Goal: Information Seeking & Learning: Learn about a topic

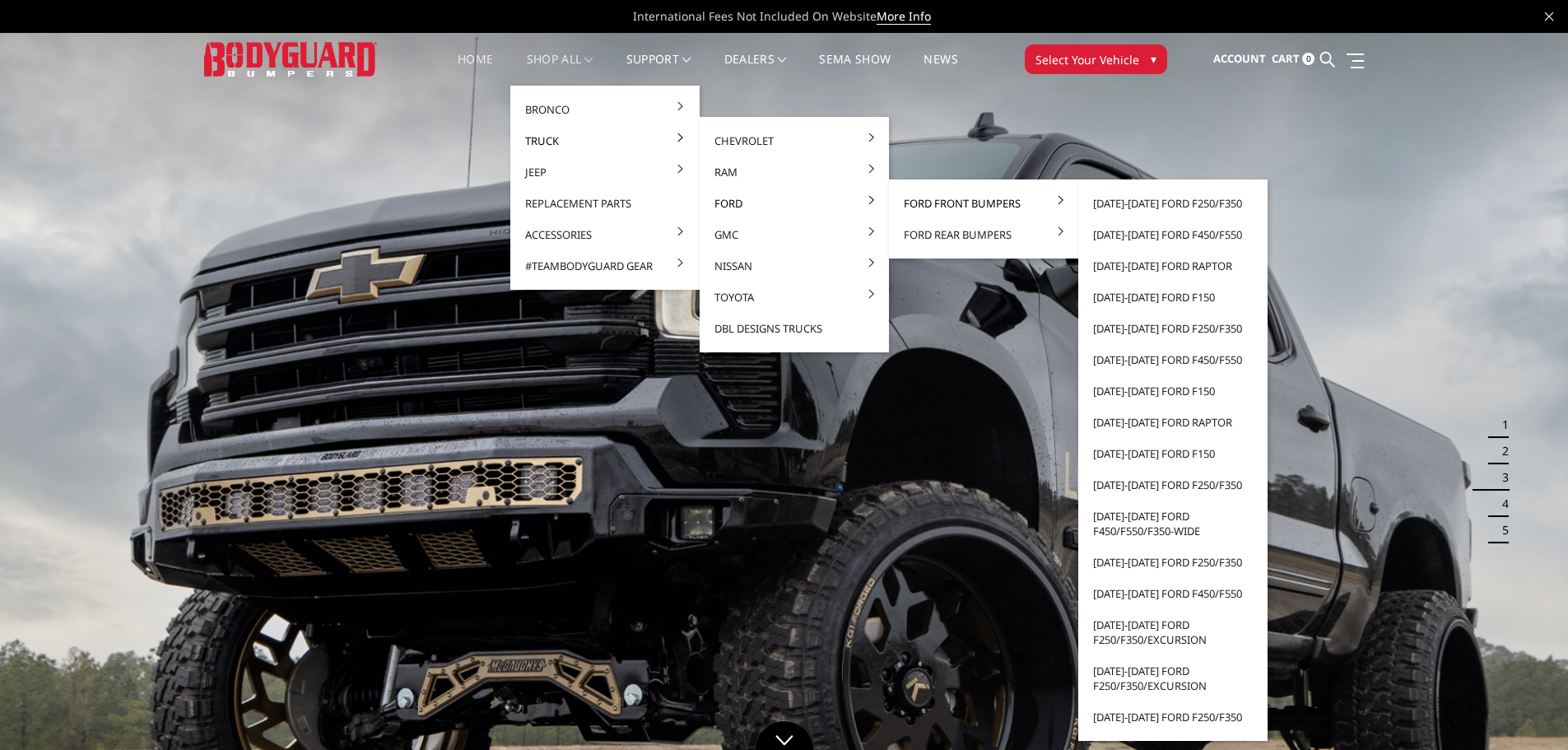
click at [954, 215] on link "Ford Front Bumpers" at bounding box center [984, 203] width 176 height 31
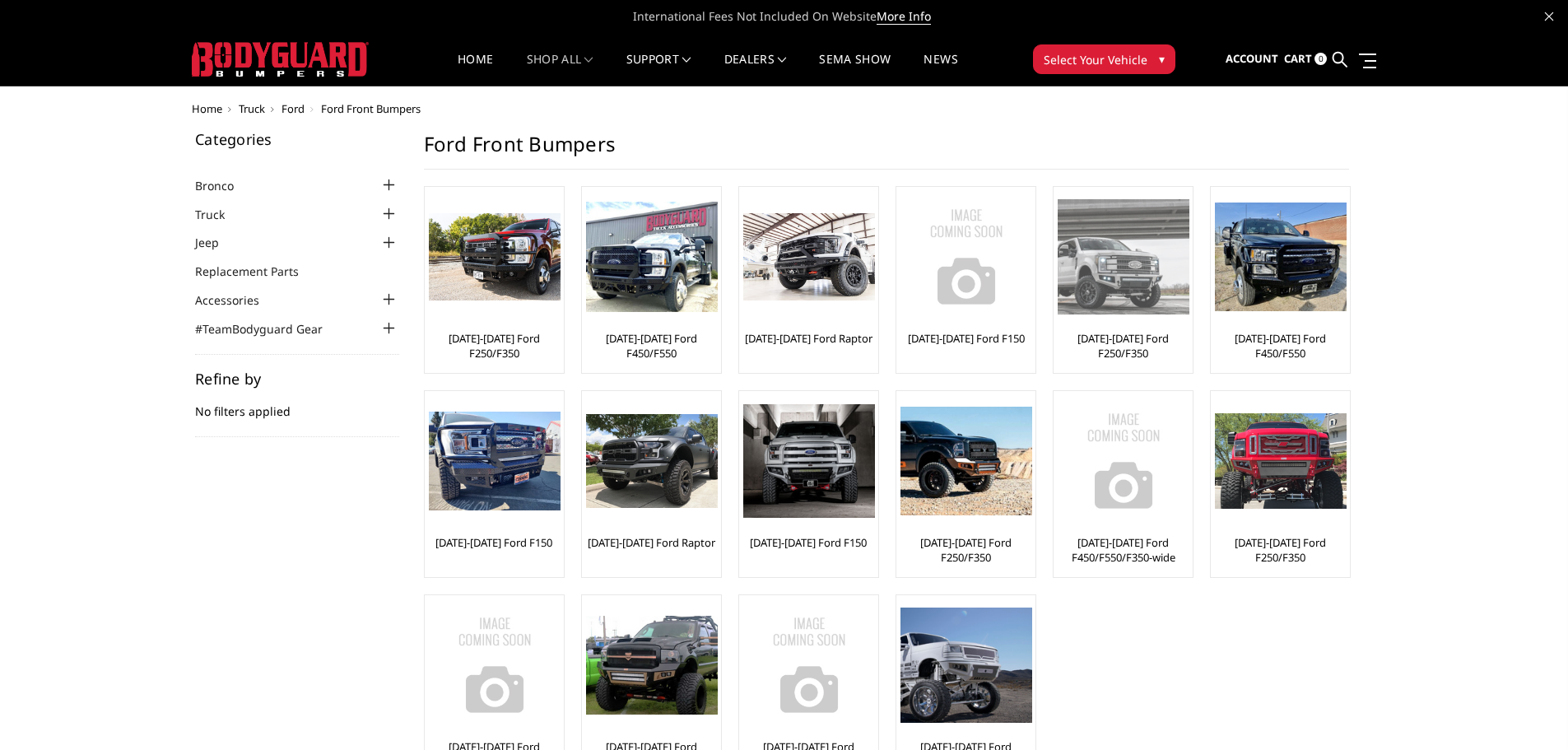
click at [1130, 343] on link "[DATE]-[DATE] Ford F250/F350" at bounding box center [1123, 345] width 131 height 29
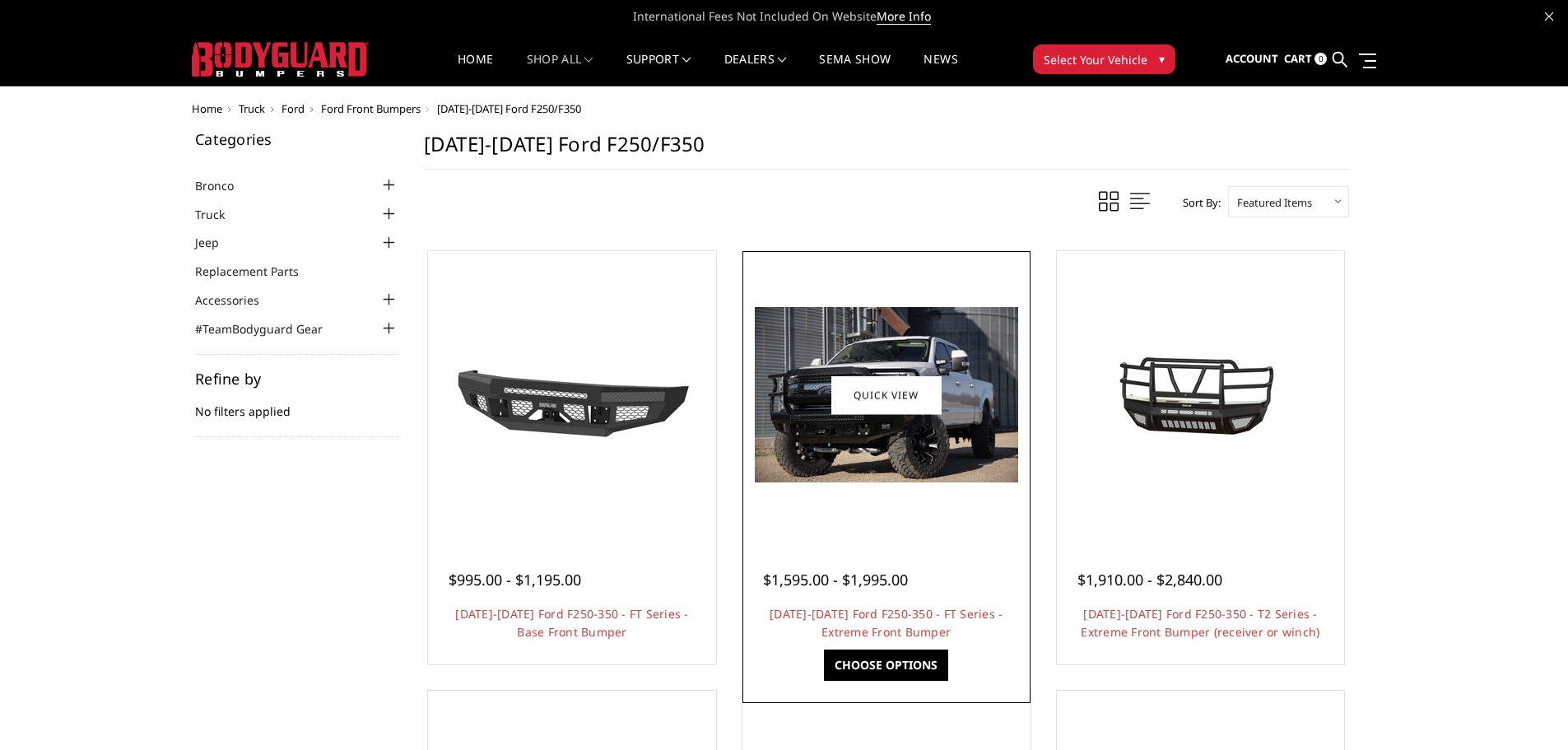
click at [891, 436] on img at bounding box center [887, 394] width 263 height 175
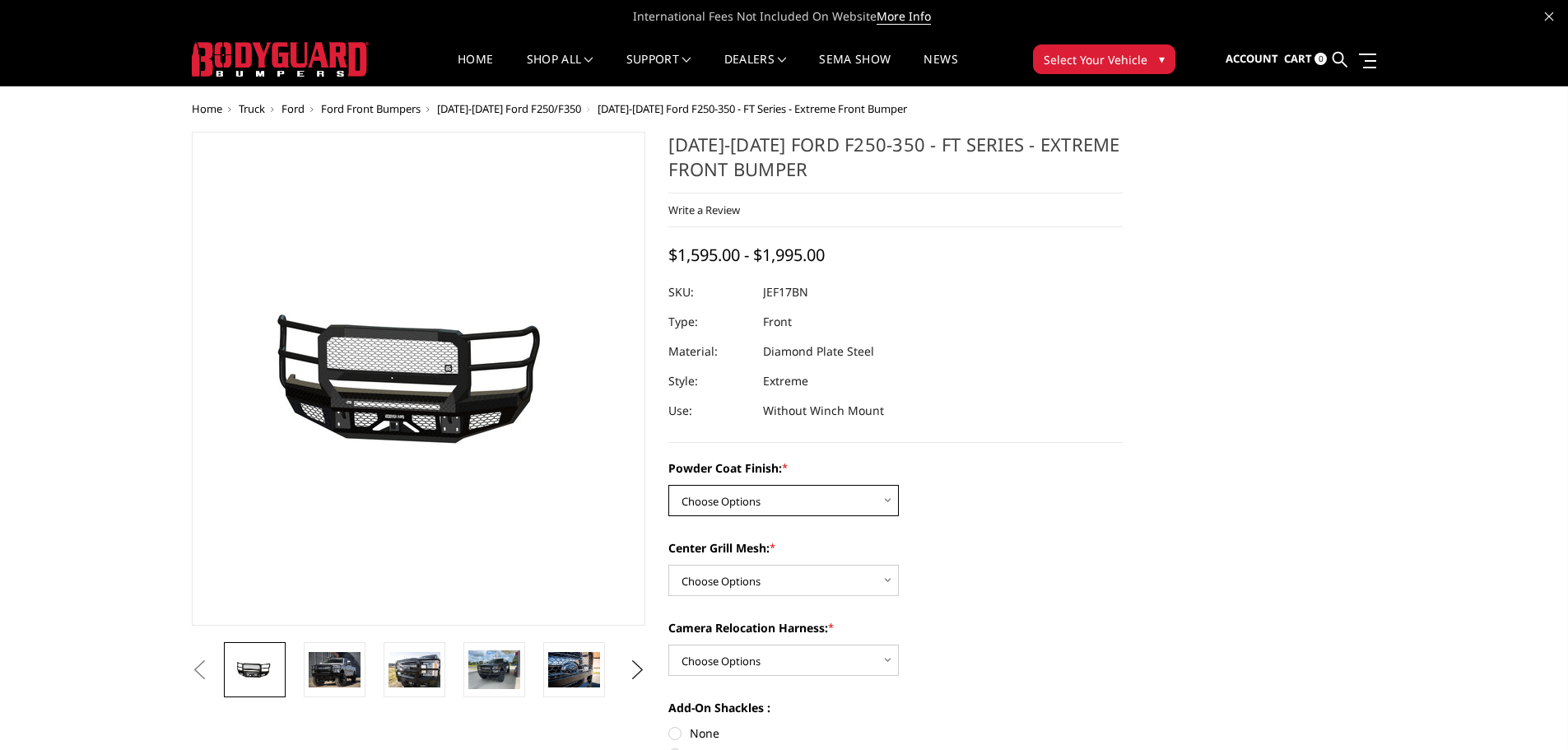
click at [867, 509] on select "Choose Options Bare Metal Gloss Black Powder Coat Textured Black Powder Coat" at bounding box center [784, 500] width 231 height 31
select select "3223"
click at [669, 485] on select "Choose Options Bare Metal Gloss Black Powder Coat Textured Black Powder Coat" at bounding box center [784, 500] width 231 height 31
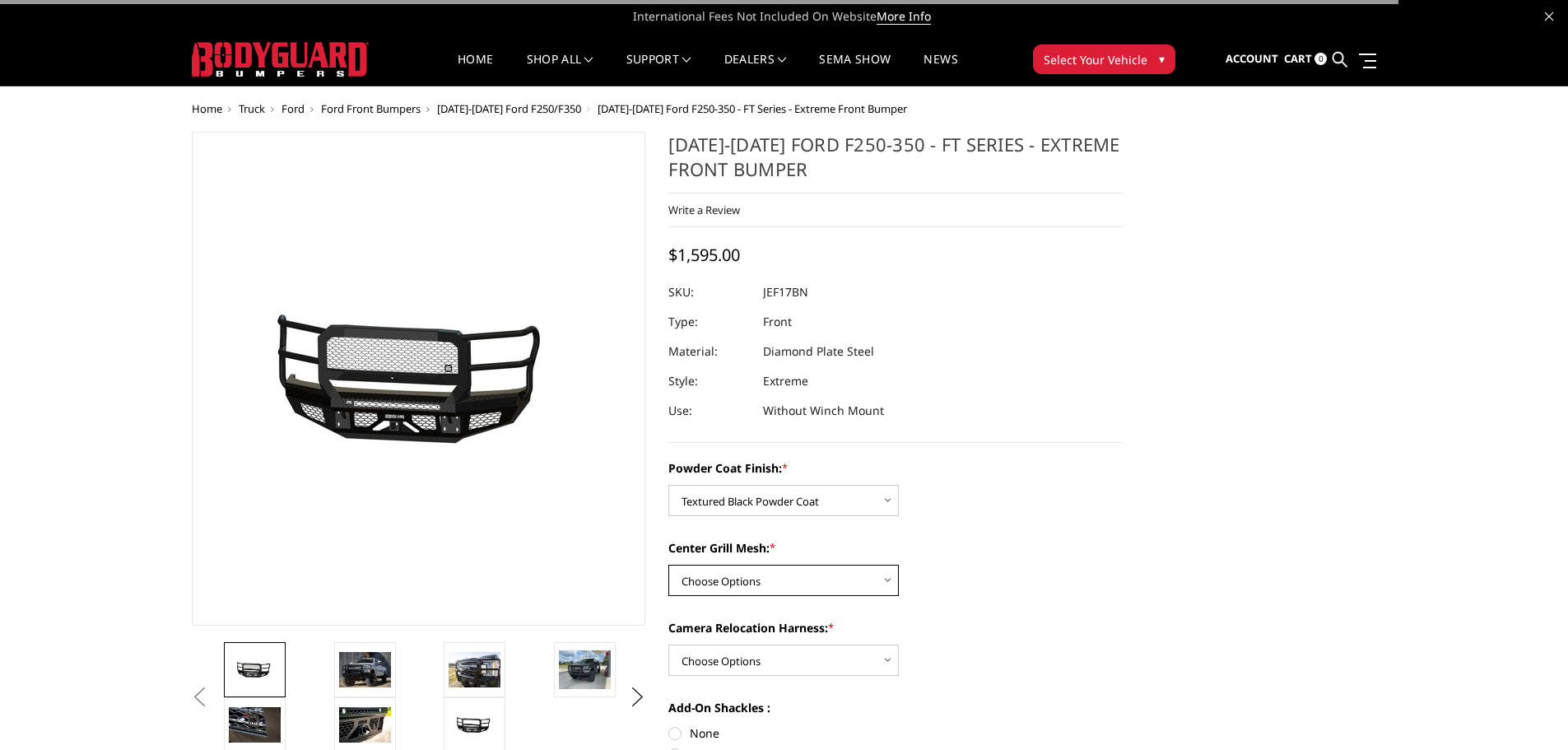
click at [838, 587] on select "Choose Options WITH Expanded Metal in Center Grill WITHOUT Expanded Metal in Ce…" at bounding box center [784, 580] width 231 height 31
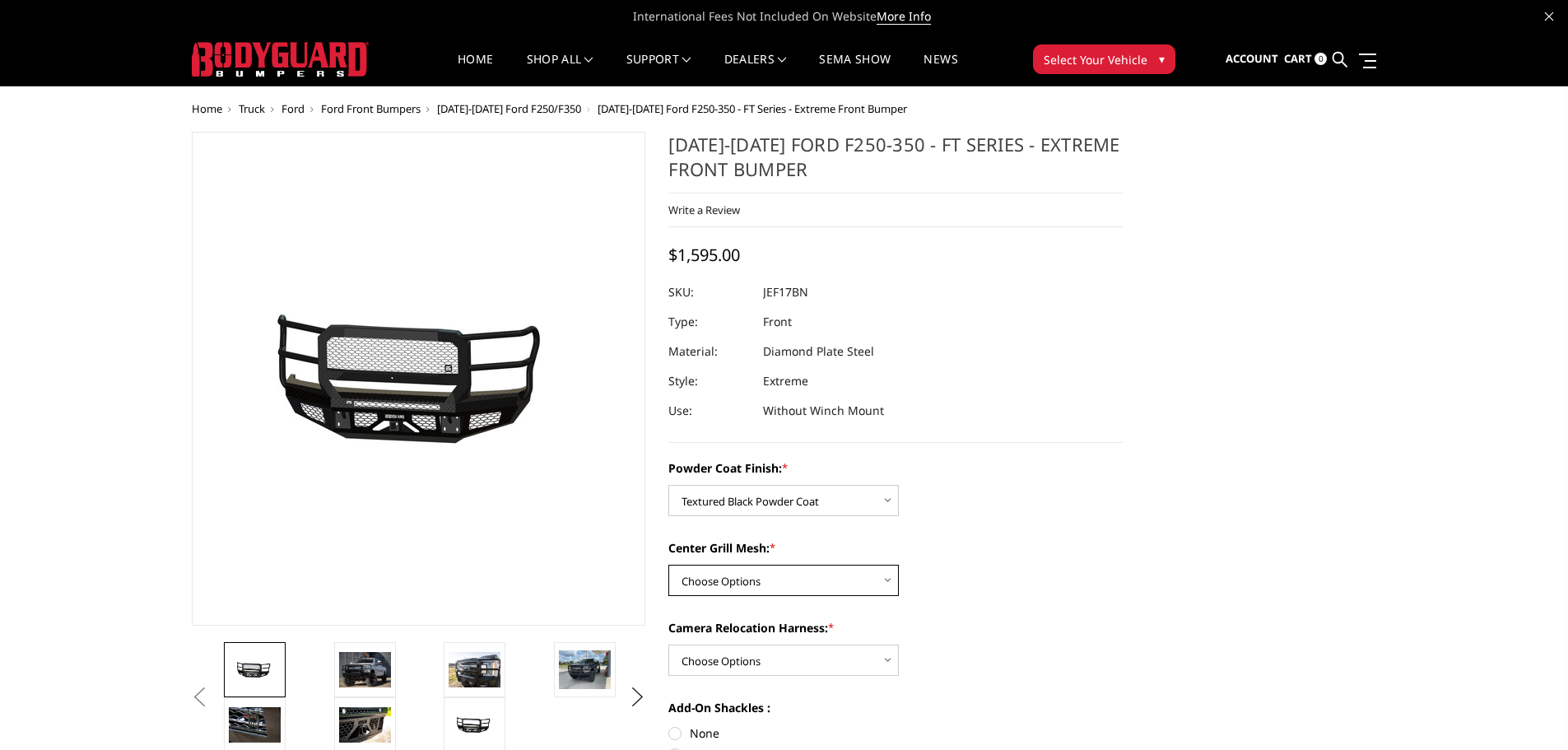
select select "3224"
click at [669, 565] on select "Choose Options WITH Expanded Metal in Center Grill WITHOUT Expanded Metal in Ce…" at bounding box center [784, 580] width 231 height 31
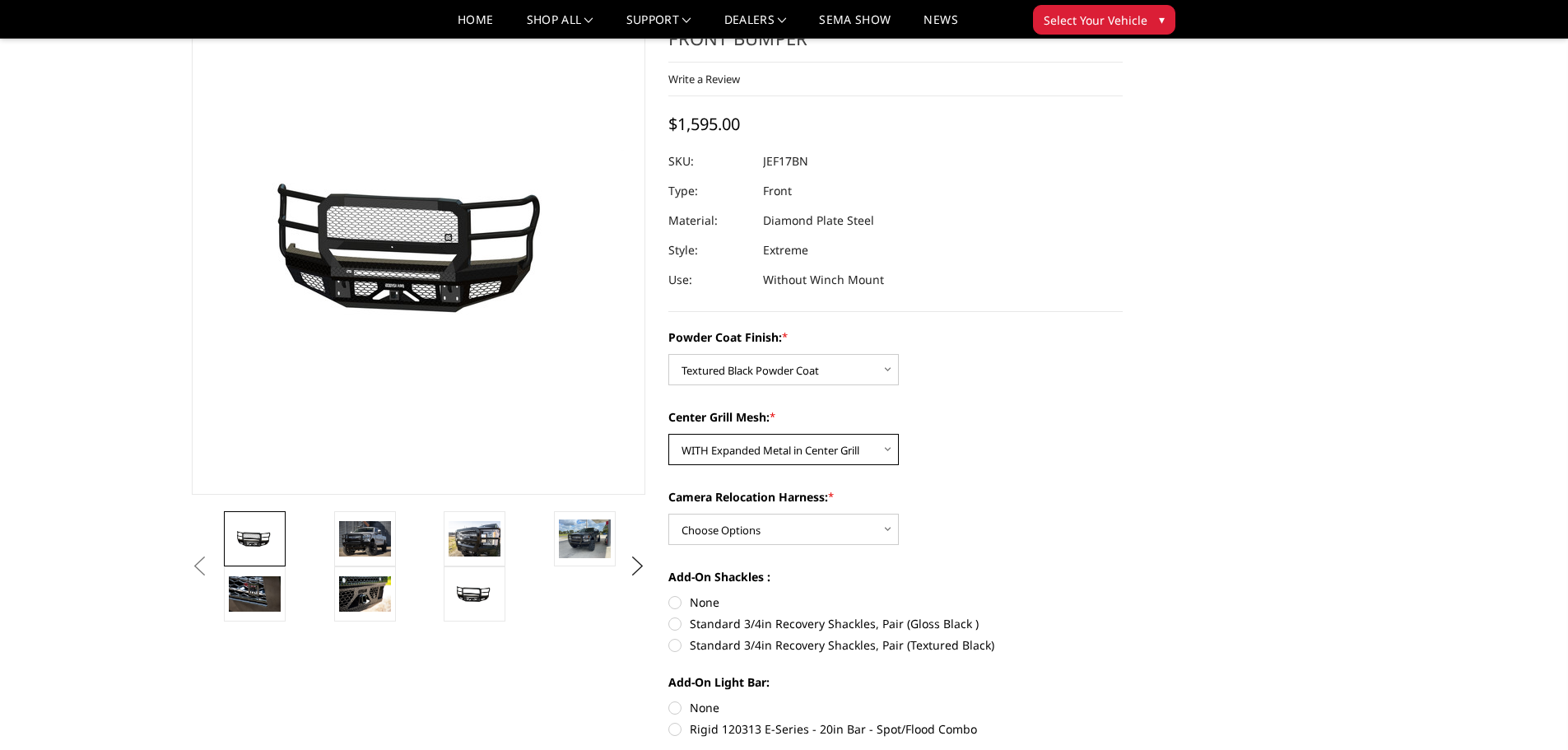
scroll to position [164, 0]
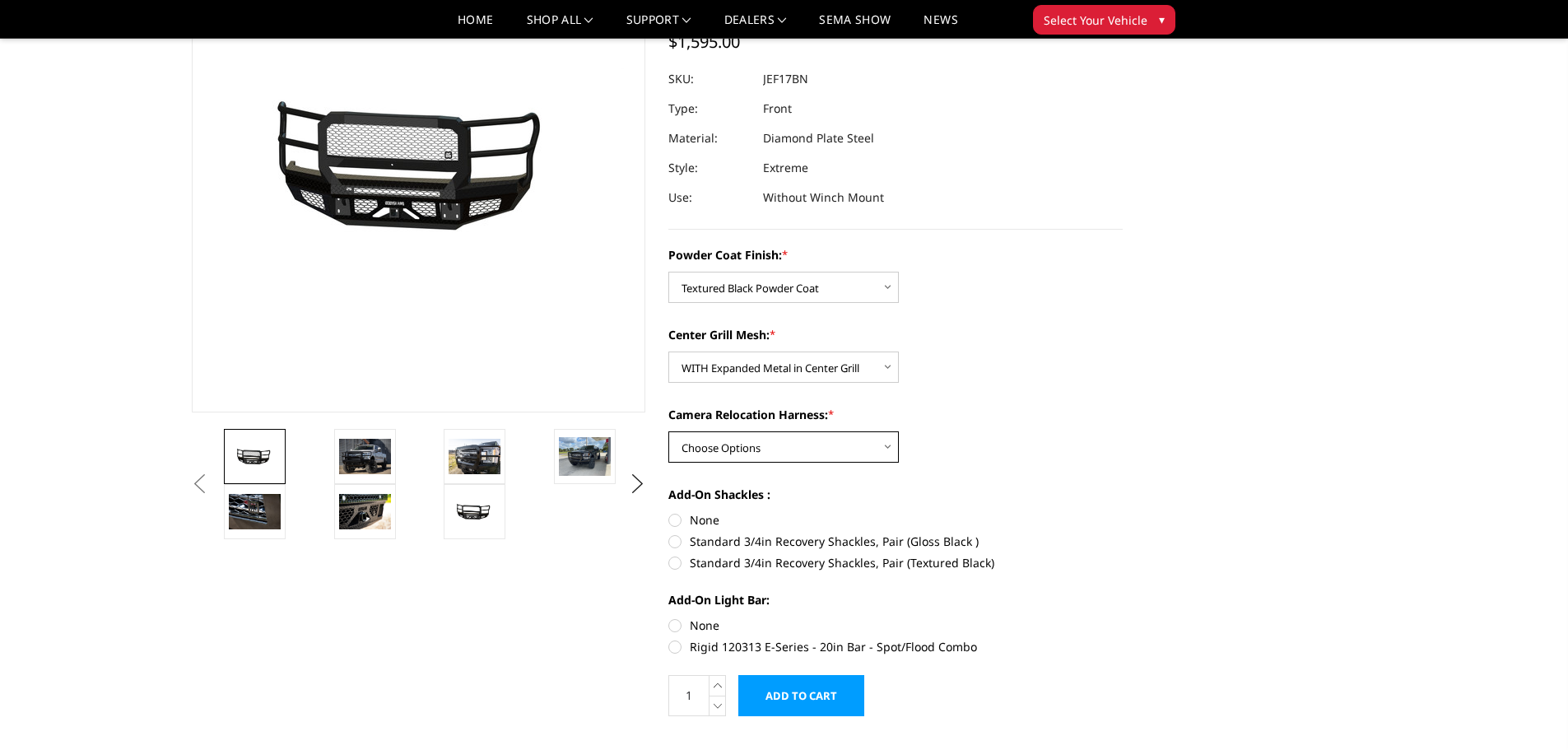
click at [827, 452] on select "Choose Options WITH Camera Relocation Harness WITHOUT Camera Relocation Harness" at bounding box center [784, 446] width 231 height 31
click at [669, 431] on select "Choose Options WITH Camera Relocation Harness WITHOUT Camera Relocation Harness" at bounding box center [784, 446] width 231 height 31
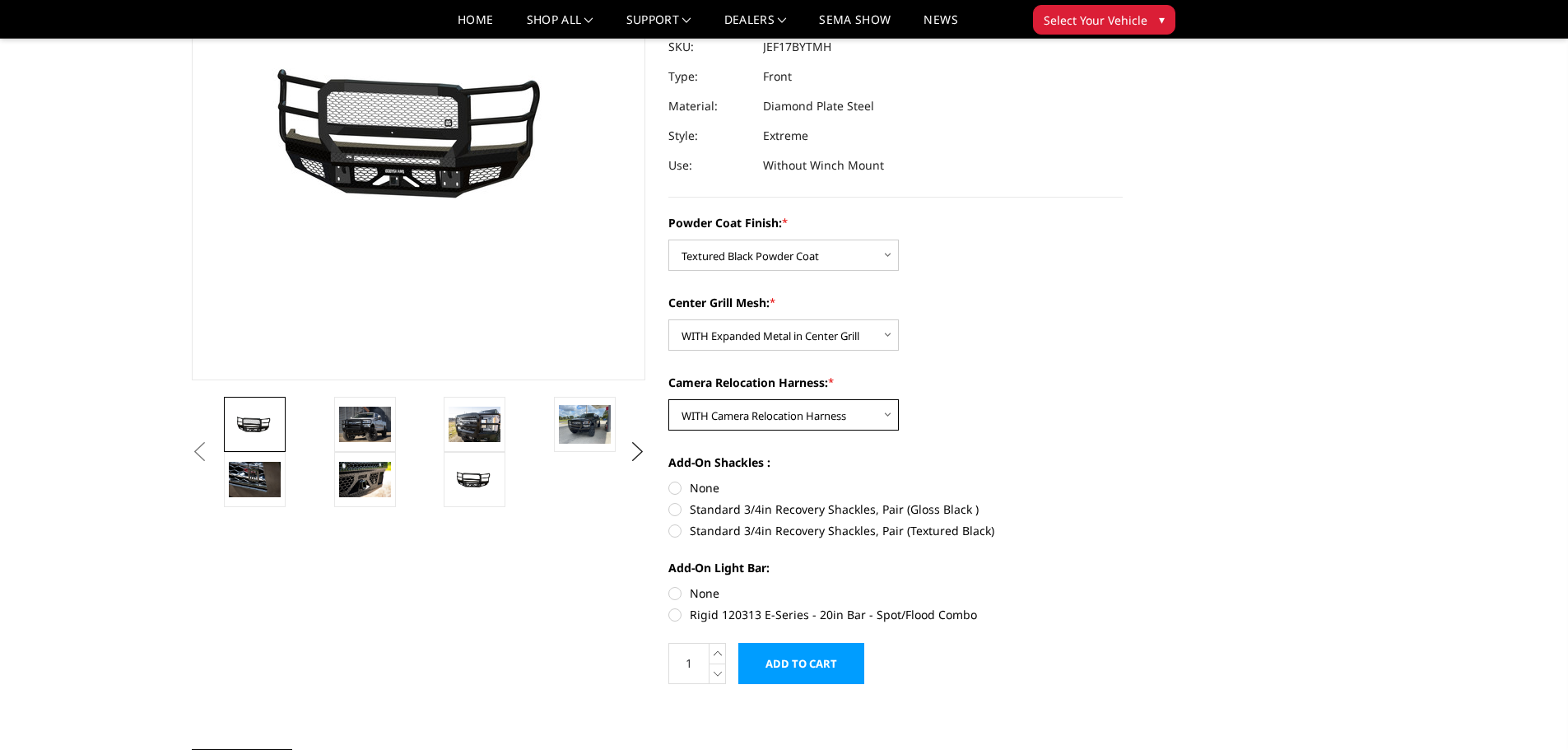
scroll to position [247, 0]
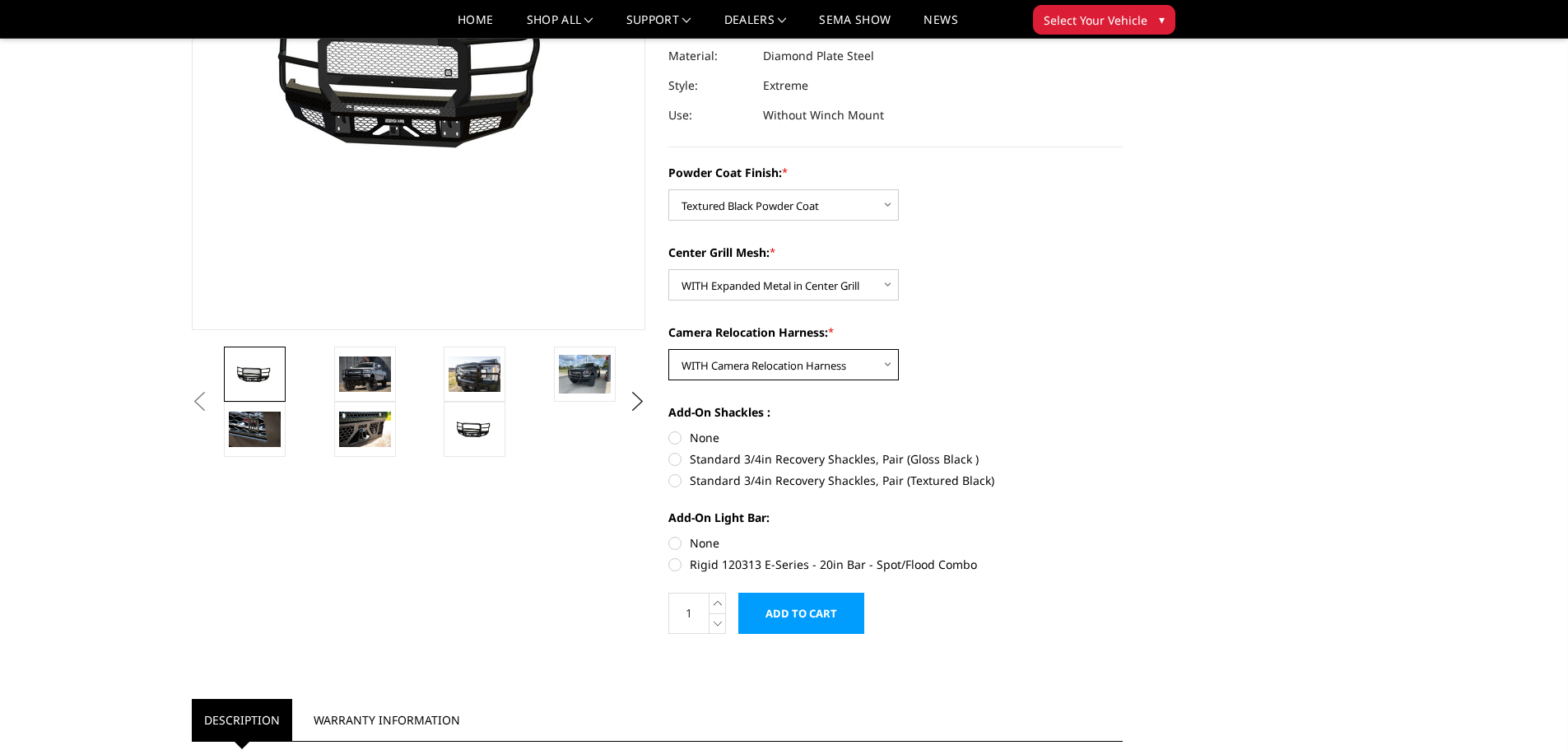
click at [807, 369] on select "Choose Options WITH Camera Relocation Harness WITHOUT Camera Relocation Harness" at bounding box center [784, 364] width 231 height 31
select select "3227"
click at [669, 349] on select "Choose Options WITH Camera Relocation Harness WITHOUT Camera Relocation Harness" at bounding box center [784, 364] width 231 height 31
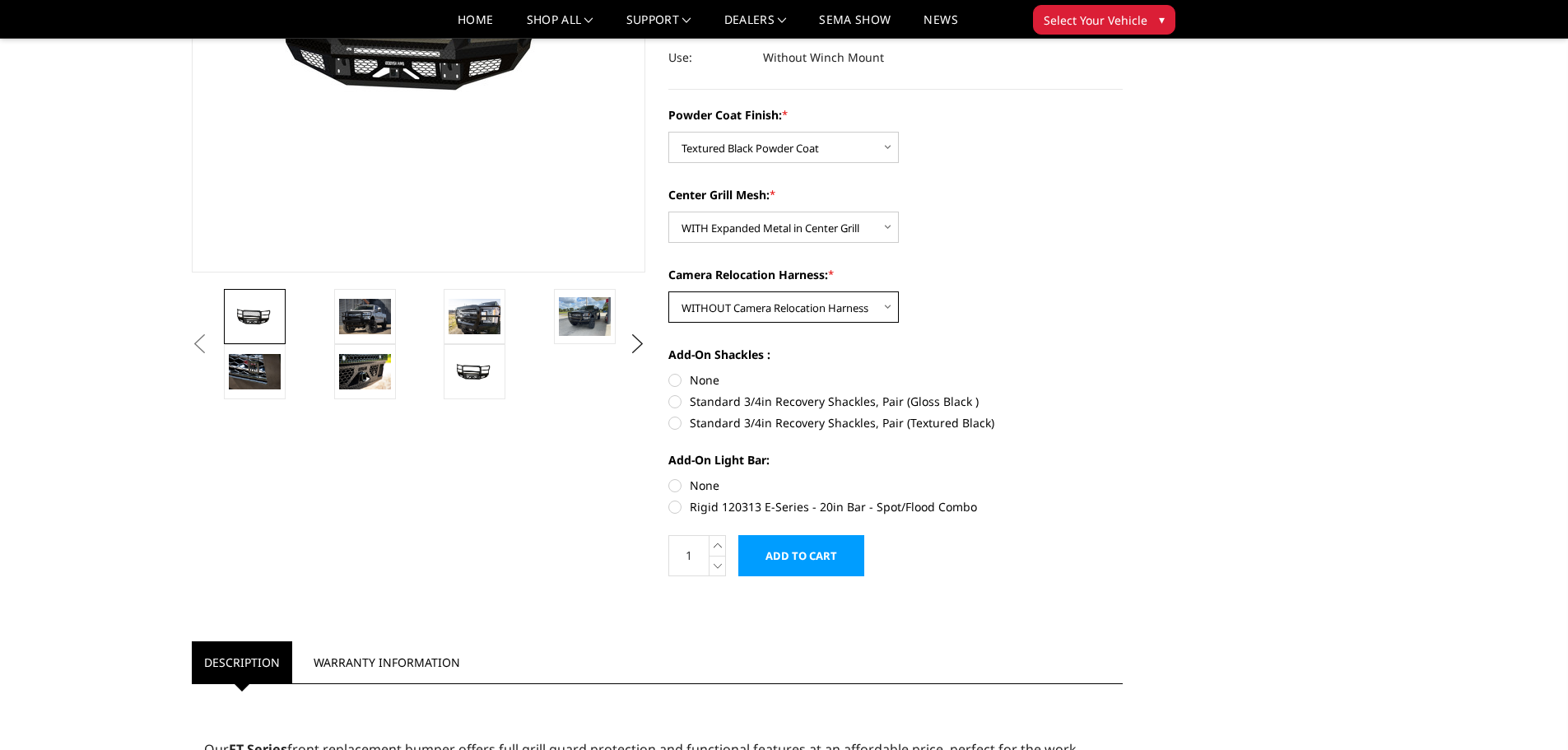
scroll to position [330, 0]
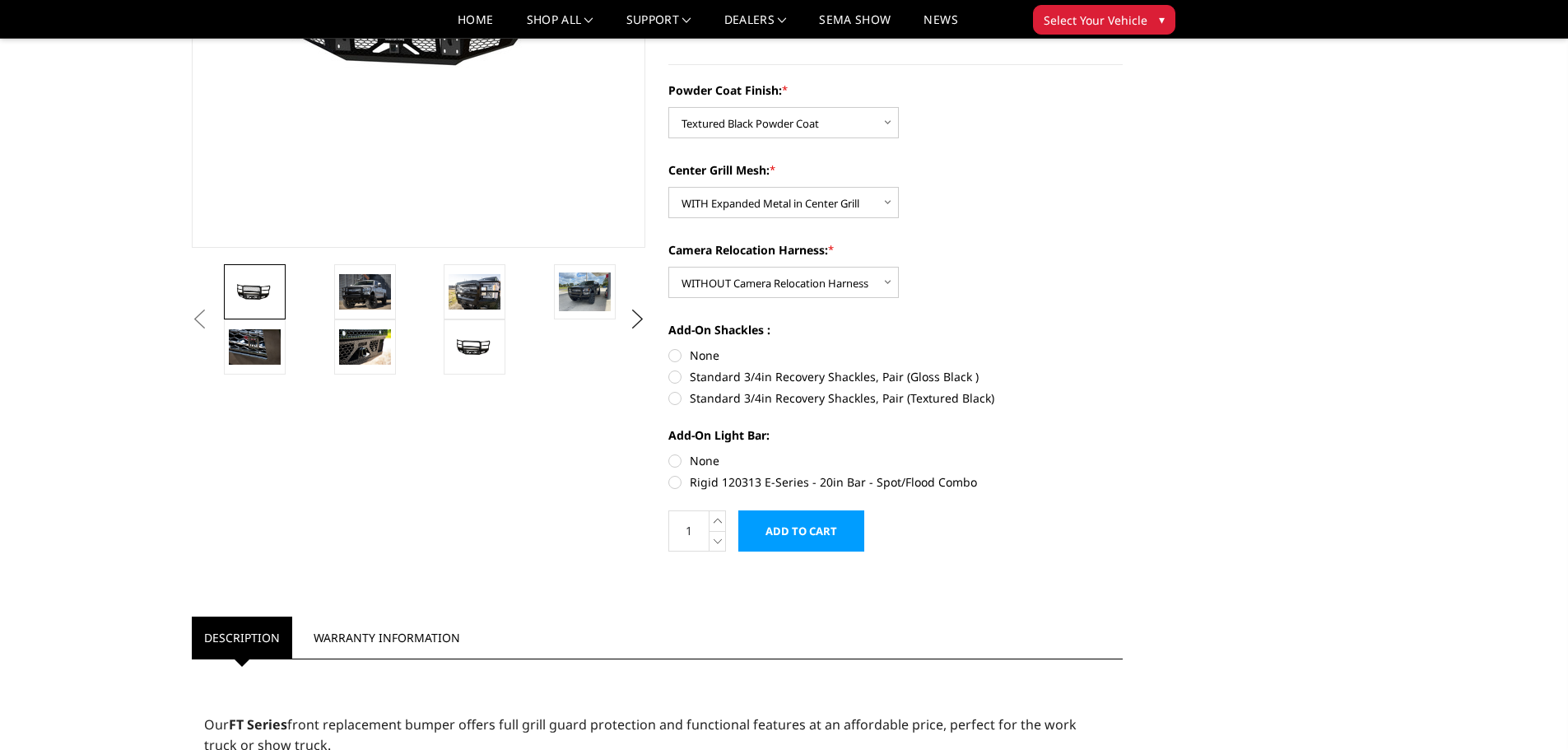
click at [710, 477] on label "Rigid 120313 E-Series - 20in Bar - Spot/Flood Combo" at bounding box center [896, 482] width 455 height 18
click at [1123, 453] on input "Rigid 120313 E-Series - 20in Bar - Spot/Flood Combo" at bounding box center [1123, 452] width 1 height 1
radio input "true"
click at [764, 398] on label "Standard 3/4in Recovery Shackles, Pair (Textured Black)" at bounding box center [896, 398] width 455 height 18
click at [1123, 369] on input "Standard 3/4in Recovery Shackles, Pair (Textured Black)" at bounding box center [1123, 368] width 1 height 1
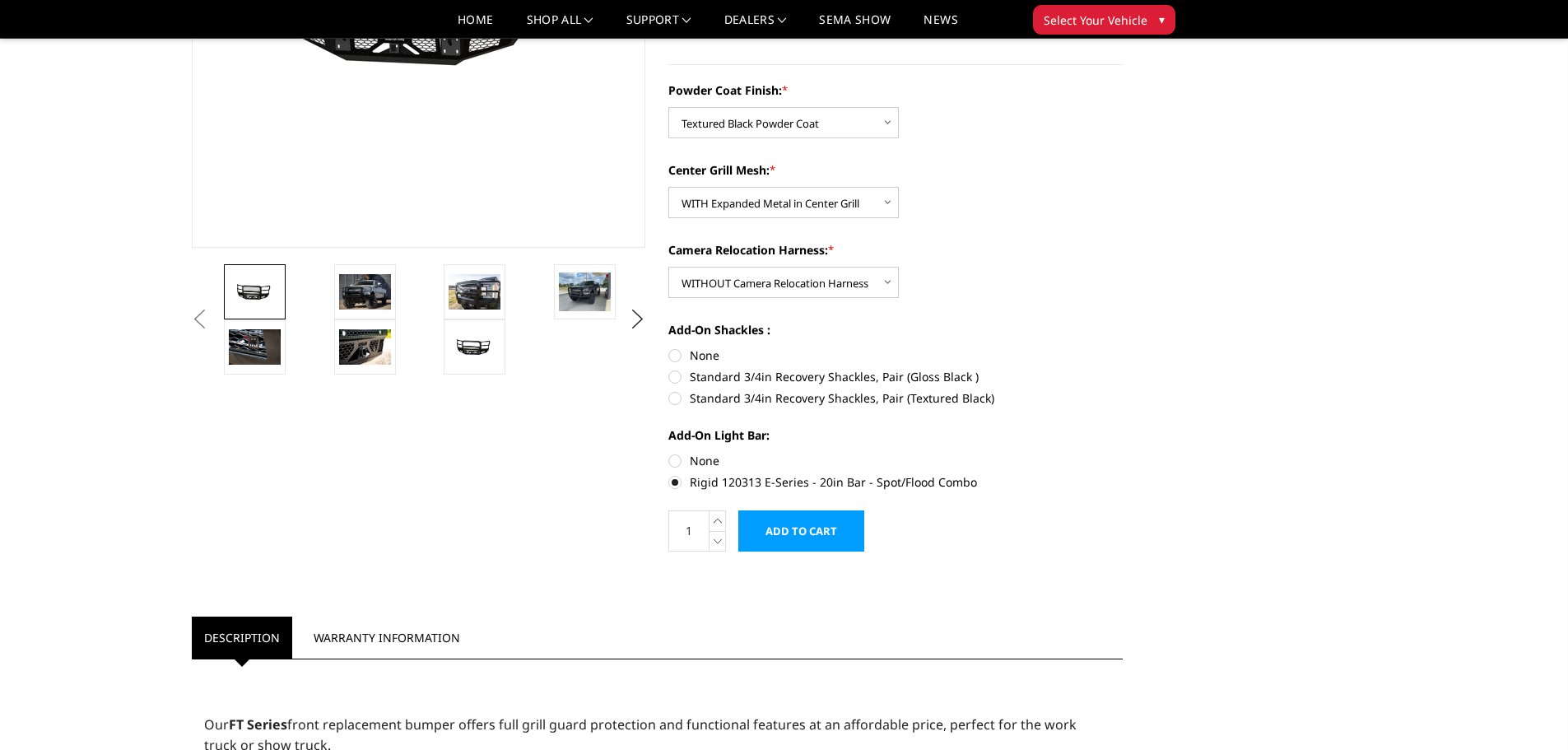
radio input "true"
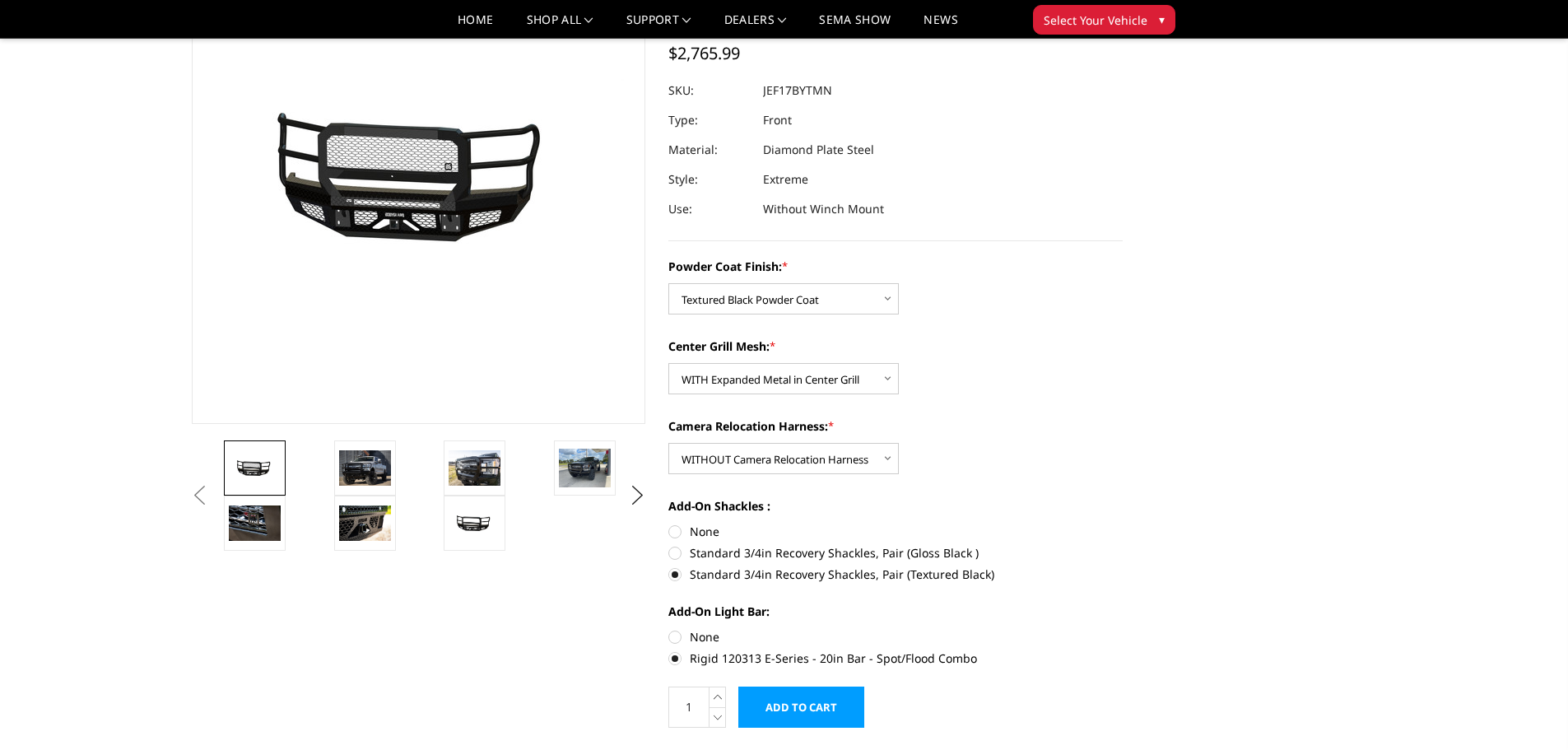
scroll to position [247, 0]
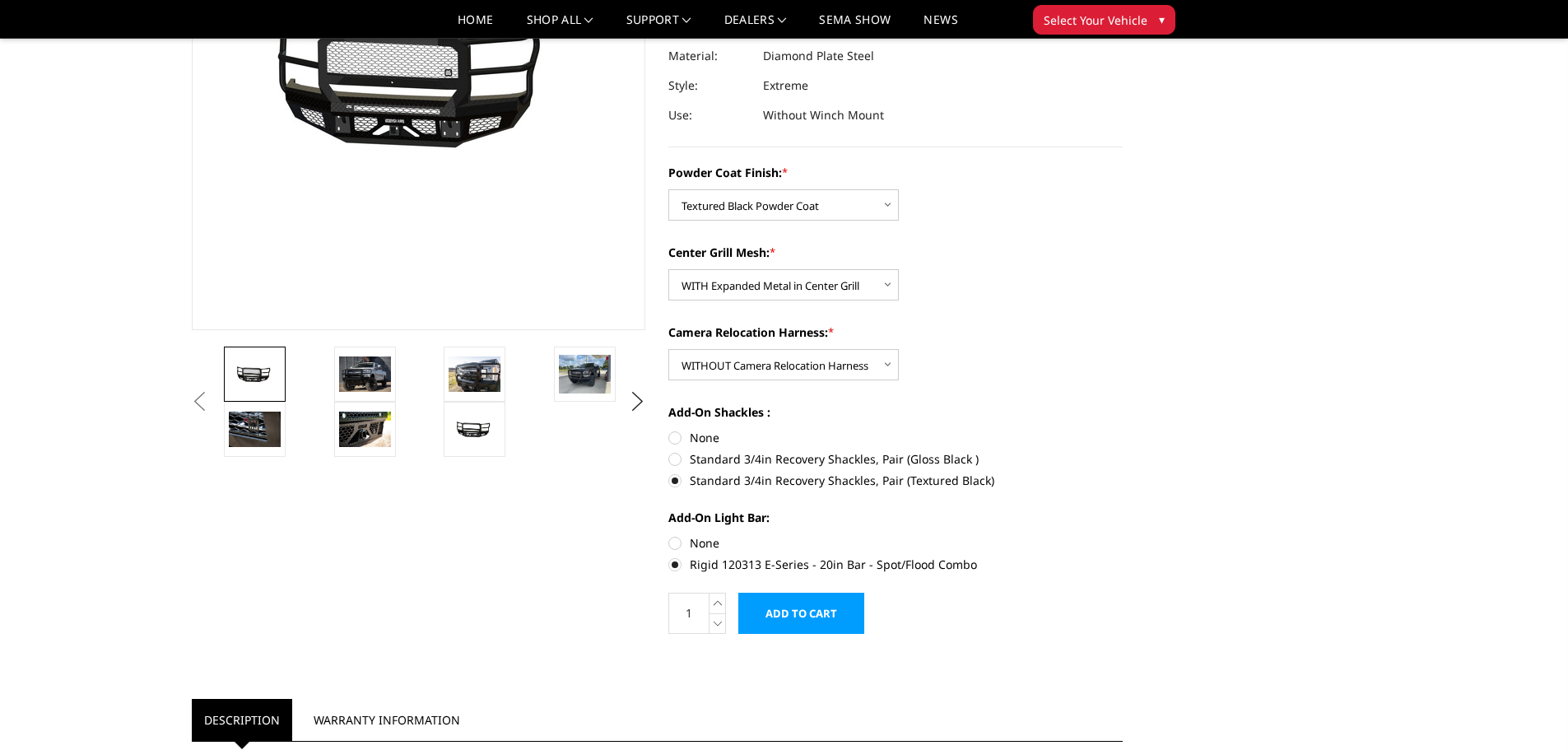
click at [671, 479] on label "Standard 3/4in Recovery Shackles, Pair (Textured Black)" at bounding box center [896, 480] width 455 height 18
click at [1123, 451] on input "Standard 3/4in Recovery Shackles, Pair (Textured Black)" at bounding box center [1123, 451] width 1 height 1
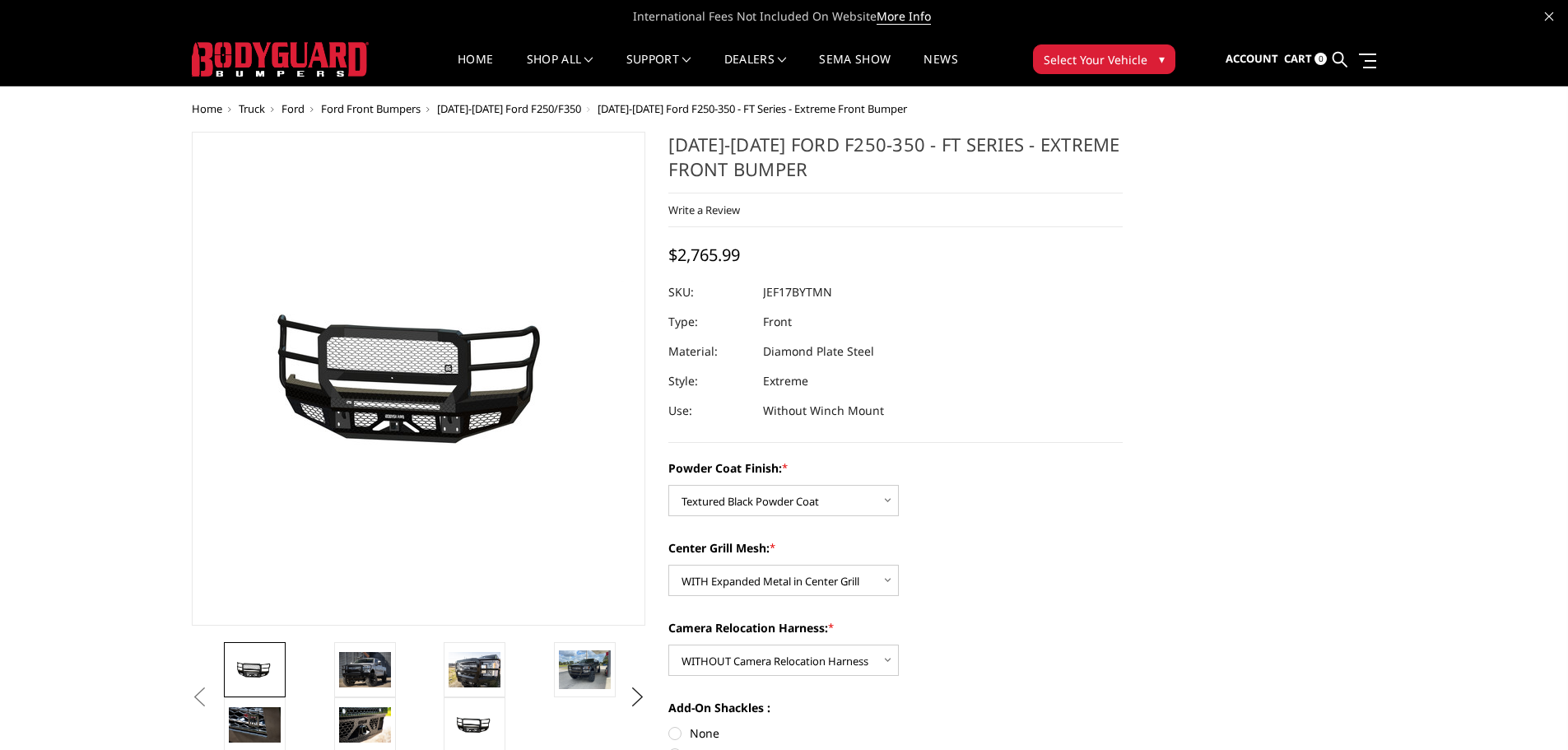
scroll to position [82, 0]
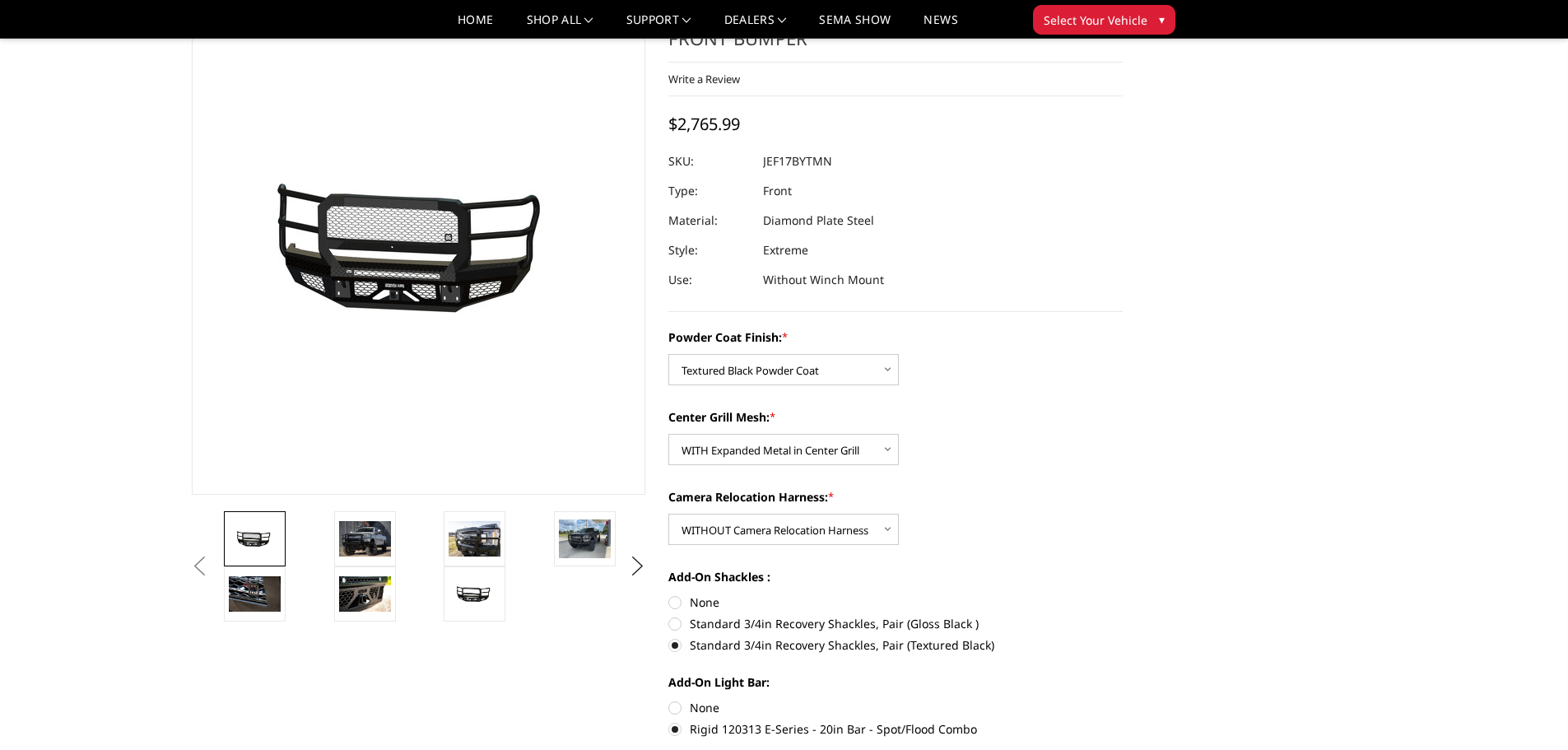
click at [677, 612] on div "Add-On Shackles : None Standard 3/4in Recovery Shackles, Pair (Gloss Black ) St…" at bounding box center [896, 609] width 455 height 82
click at [702, 604] on label "None" at bounding box center [896, 602] width 455 height 18
click at [669, 595] on input "None" at bounding box center [669, 594] width 1 height 1
radio input "true"
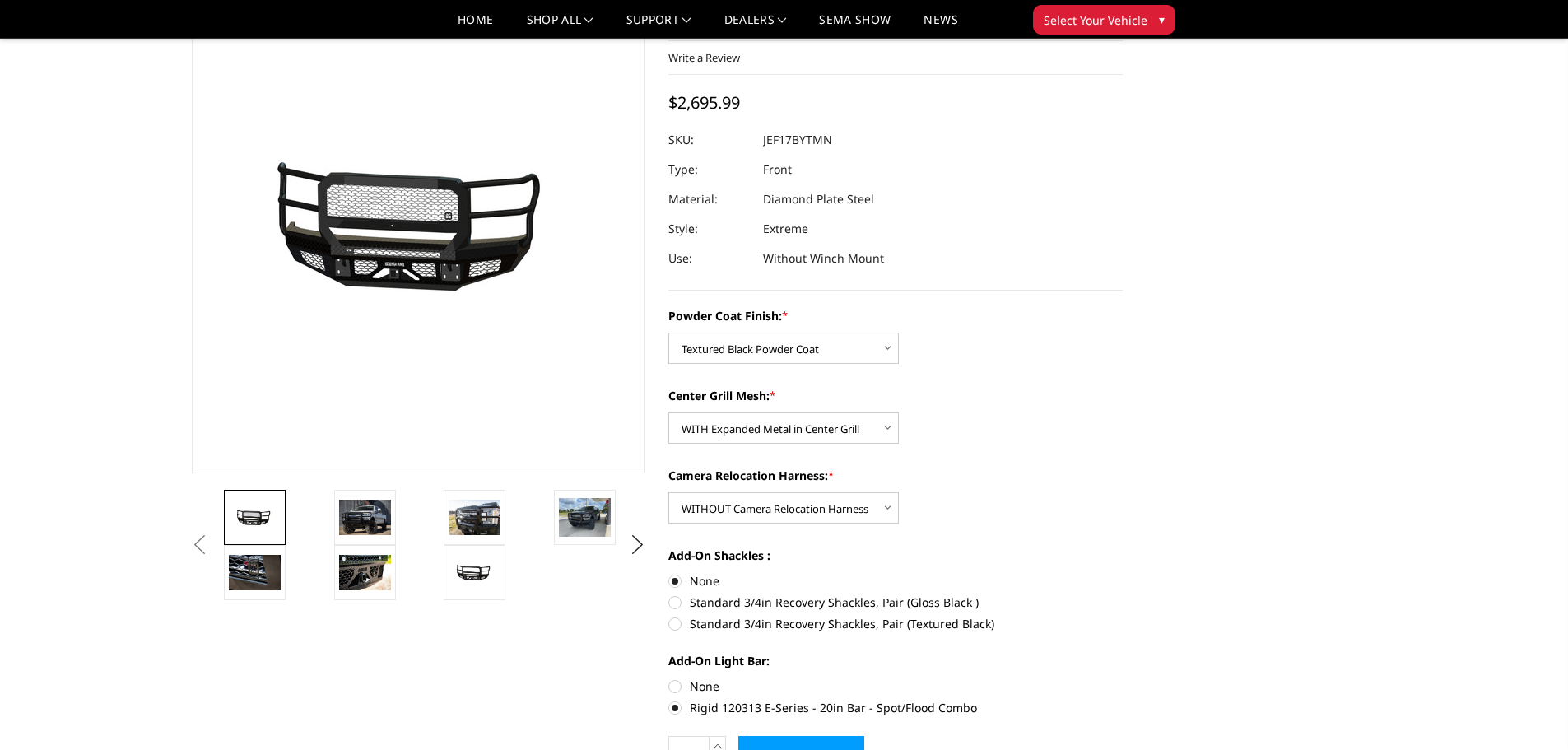
scroll to position [330, 0]
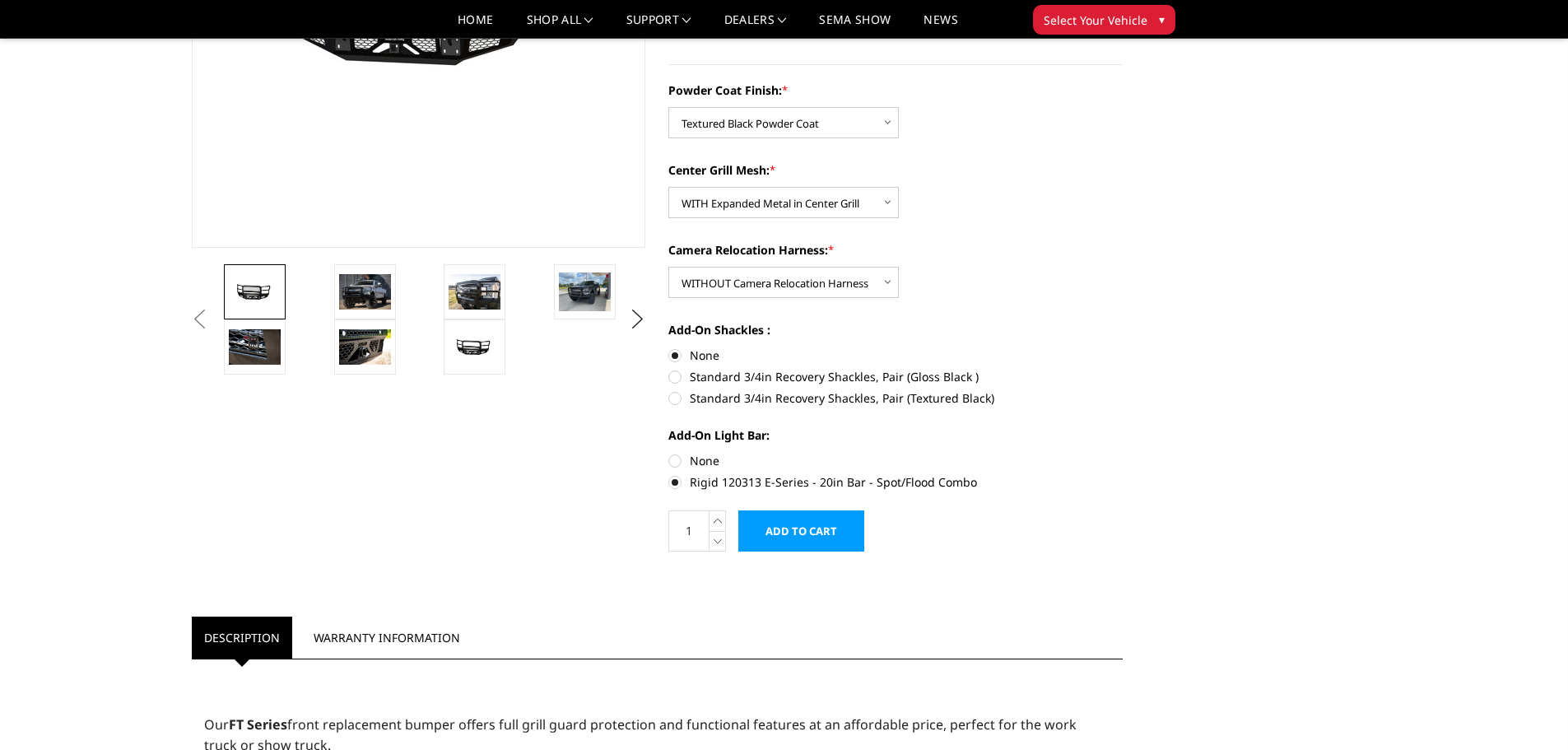
click at [676, 464] on label "None" at bounding box center [896, 461] width 455 height 18
click at [669, 453] on input "None" at bounding box center [669, 452] width 1 height 1
radio input "true"
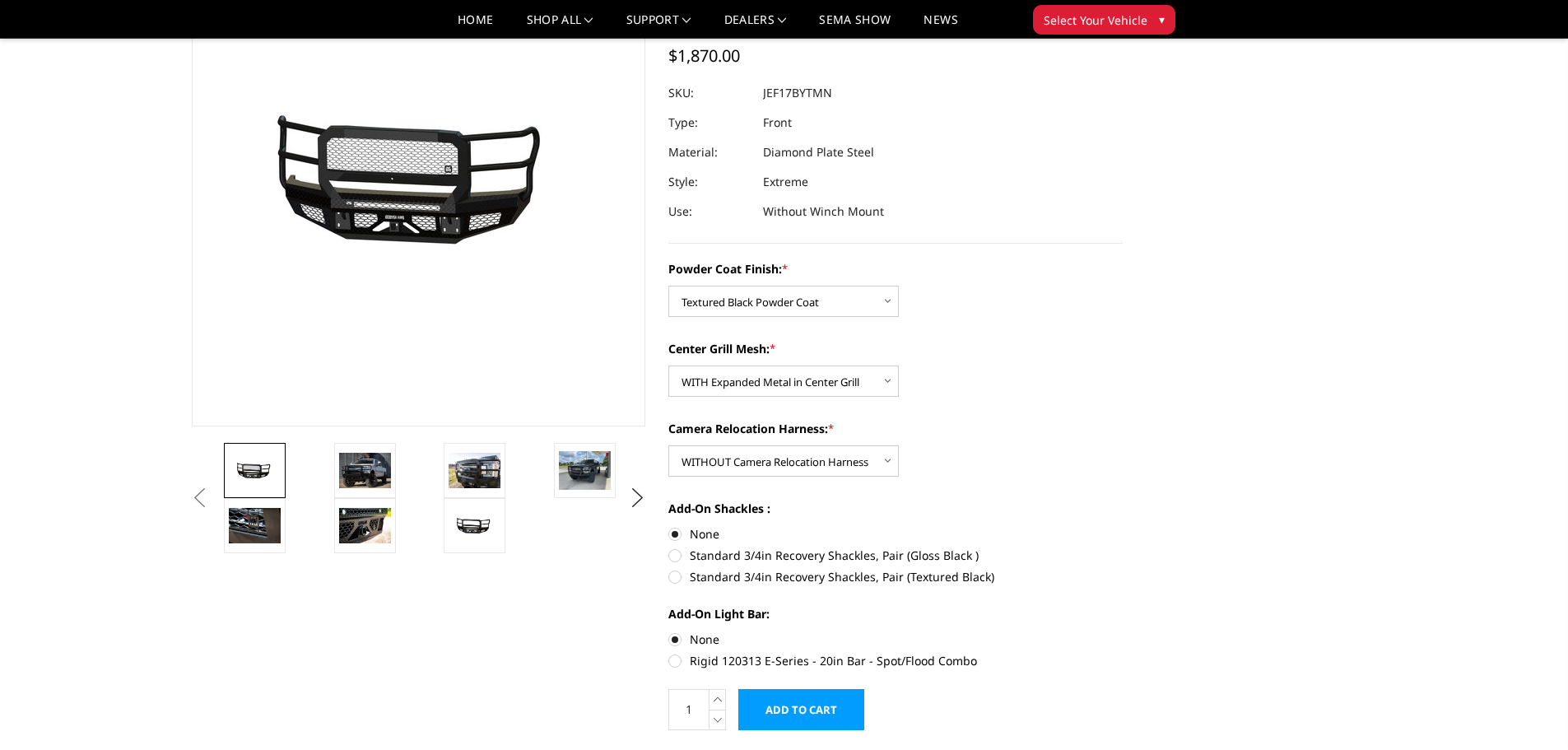
scroll to position [164, 0]
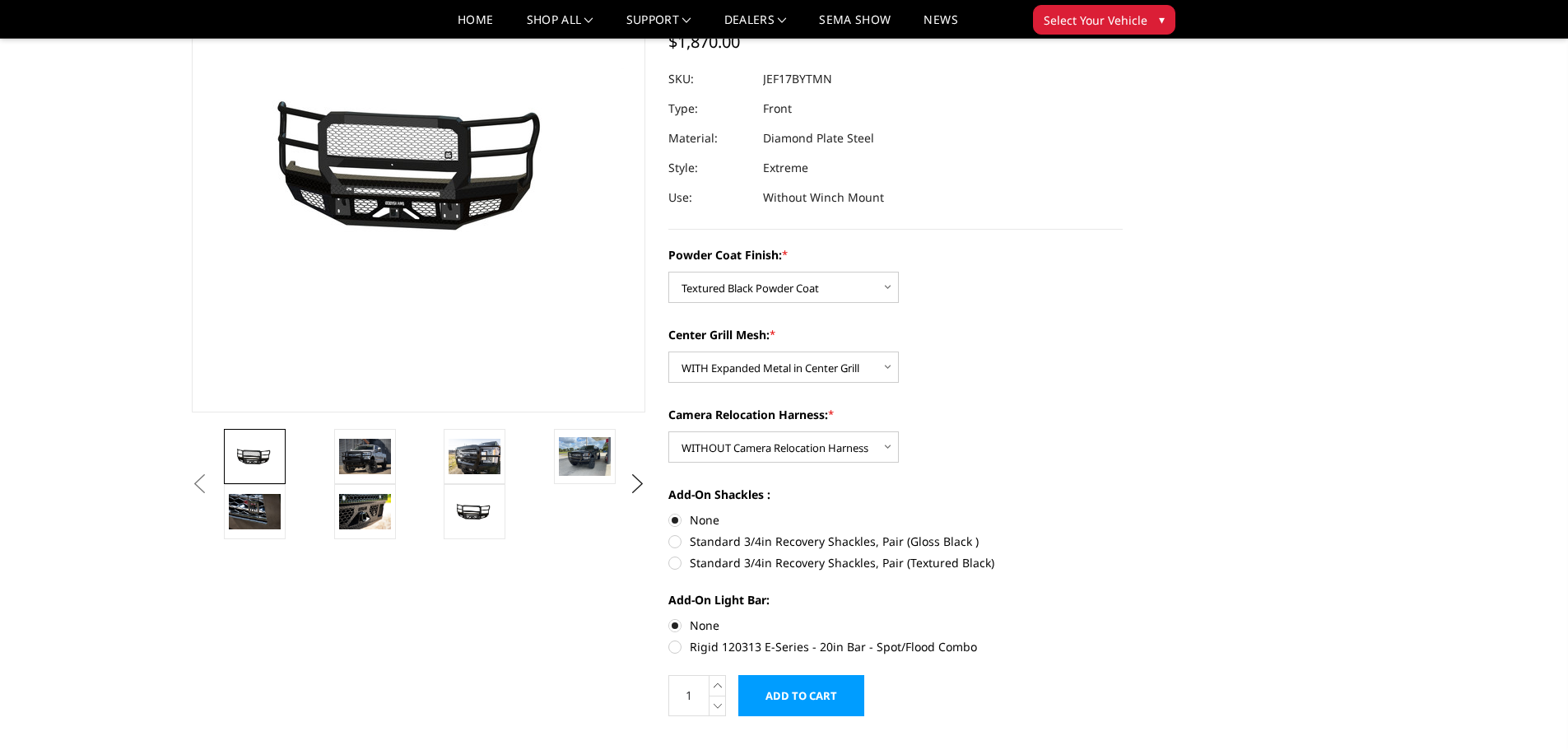
click at [673, 648] on label "Rigid 120313 E-Series - 20in Bar - Spot/Flood Combo" at bounding box center [896, 647] width 455 height 18
click at [1123, 617] on input "Rigid 120313 E-Series - 20in Bar - Spot/Flood Combo" at bounding box center [1123, 617] width 1 height 1
radio input "true"
click at [679, 631] on label "None" at bounding box center [896, 625] width 455 height 18
click at [669, 617] on input "None" at bounding box center [669, 617] width 1 height 1
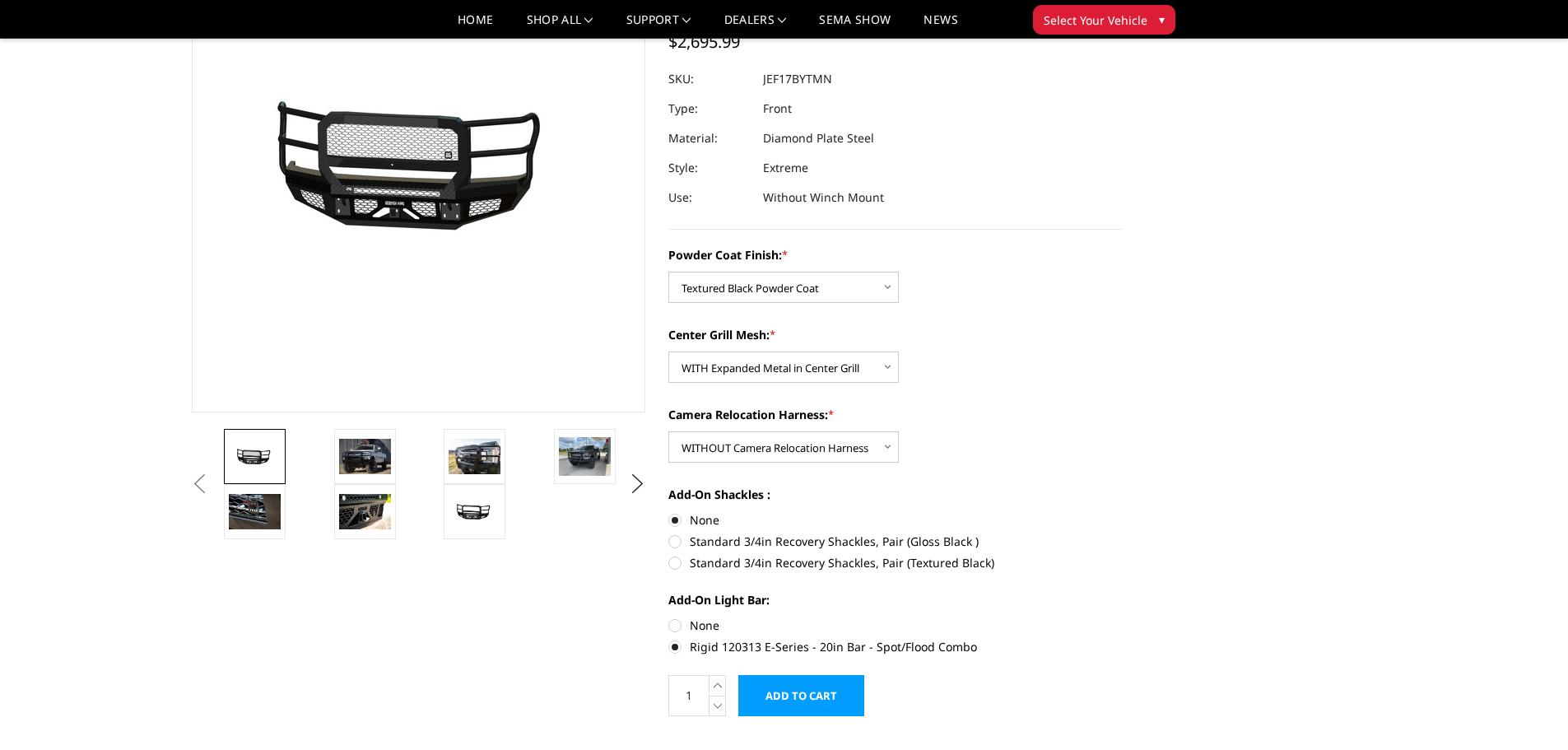
radio input "true"
click at [370, 461] on img at bounding box center [365, 456] width 52 height 34
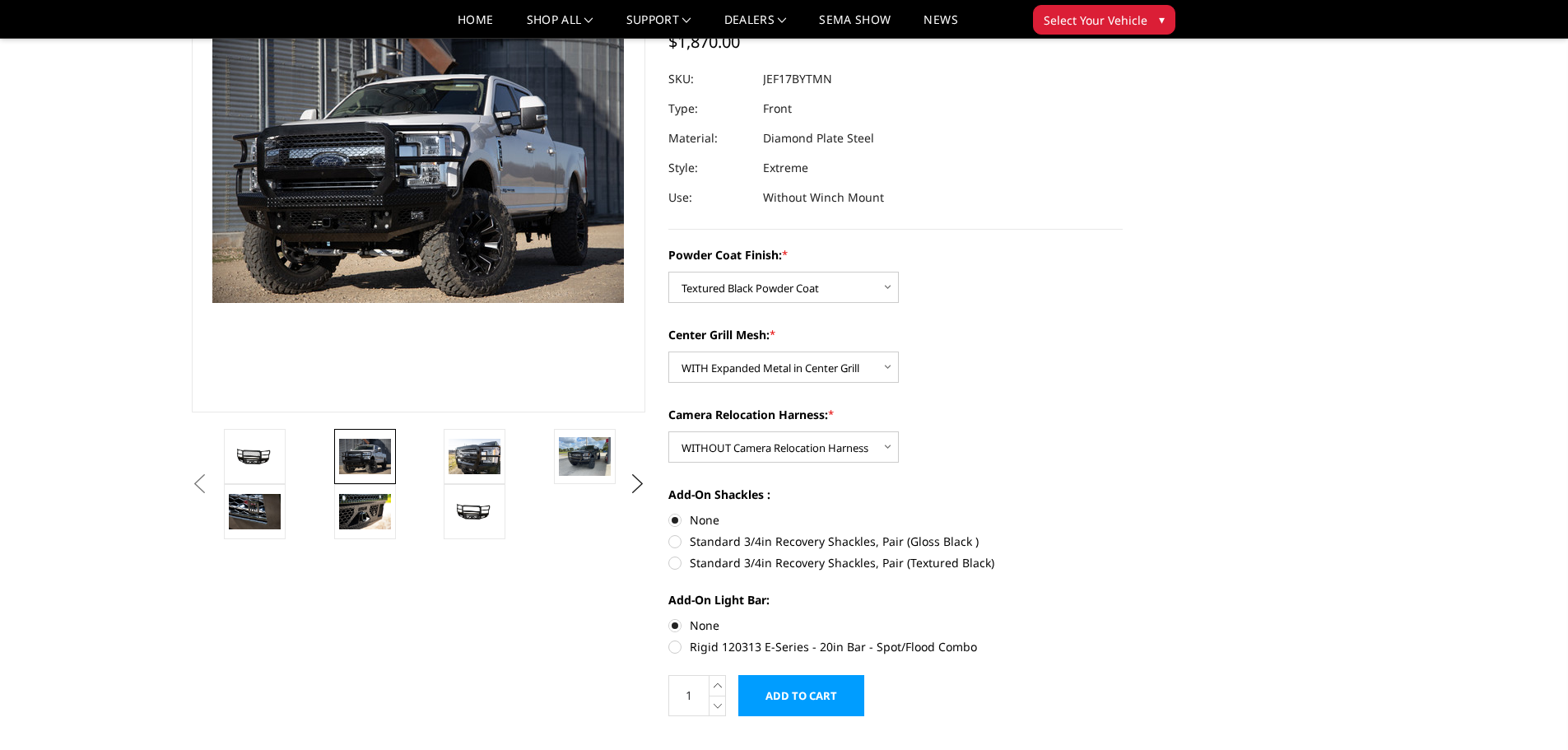
scroll to position [126, 0]
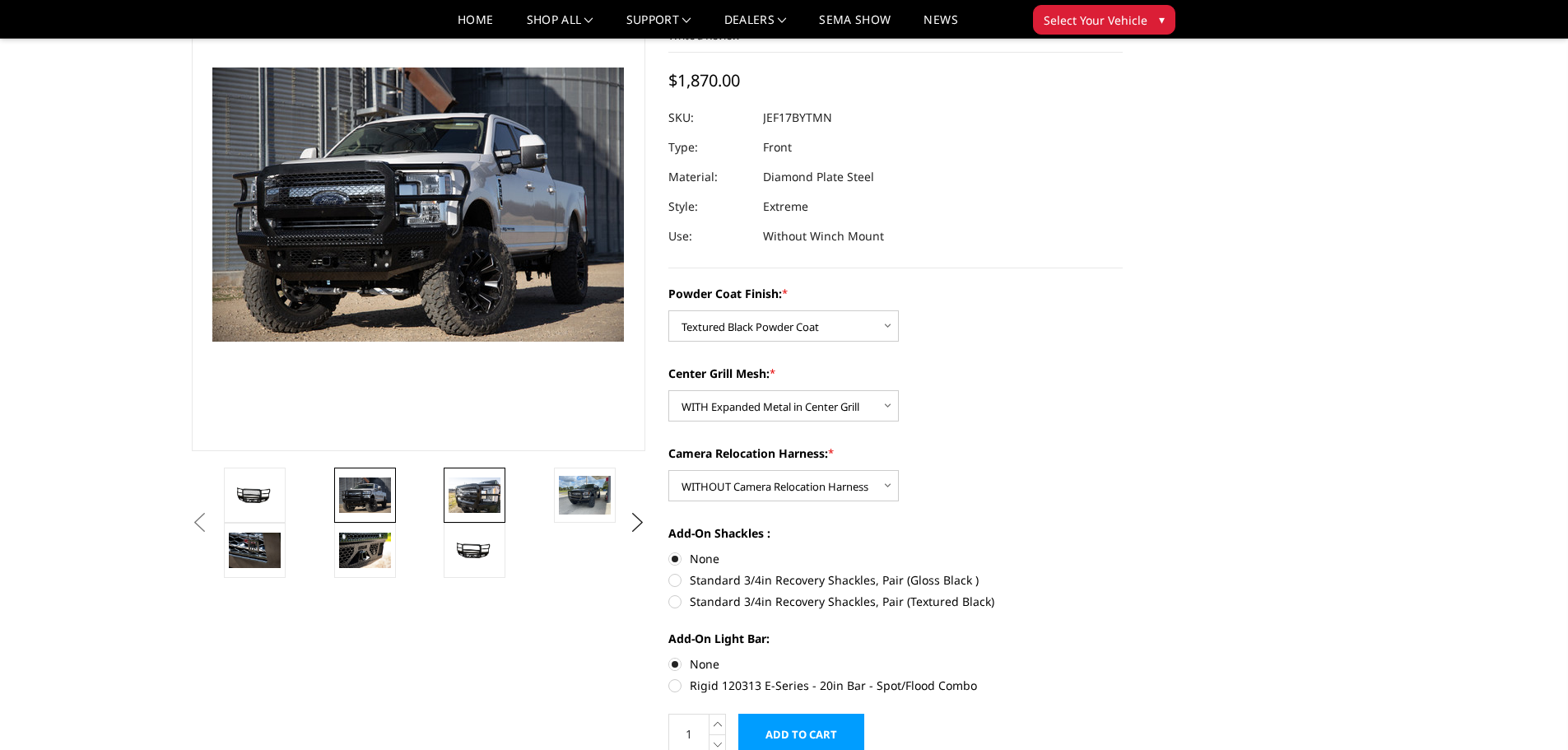
click at [503, 503] on link at bounding box center [475, 495] width 62 height 55
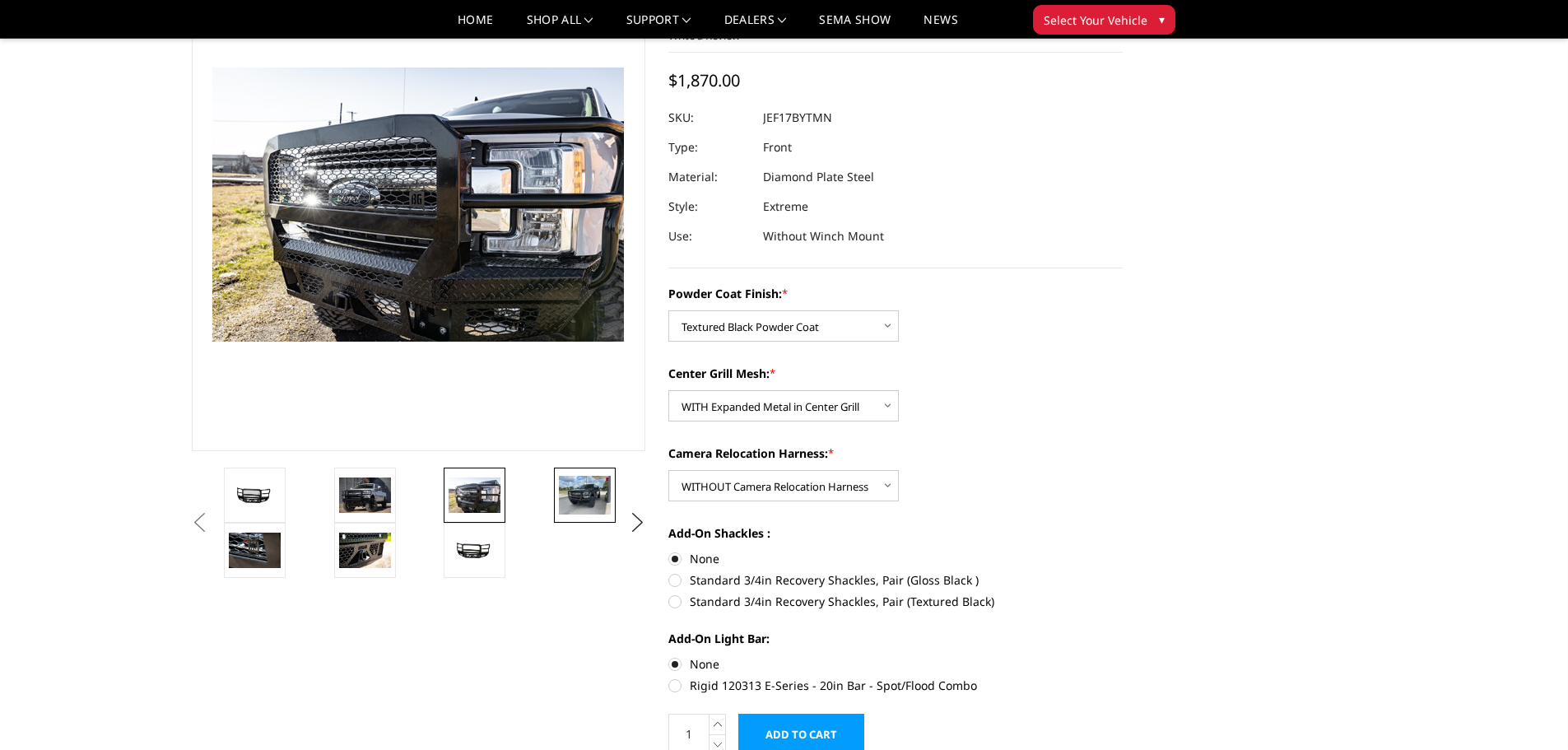
click at [582, 501] on img at bounding box center [585, 495] width 52 height 39
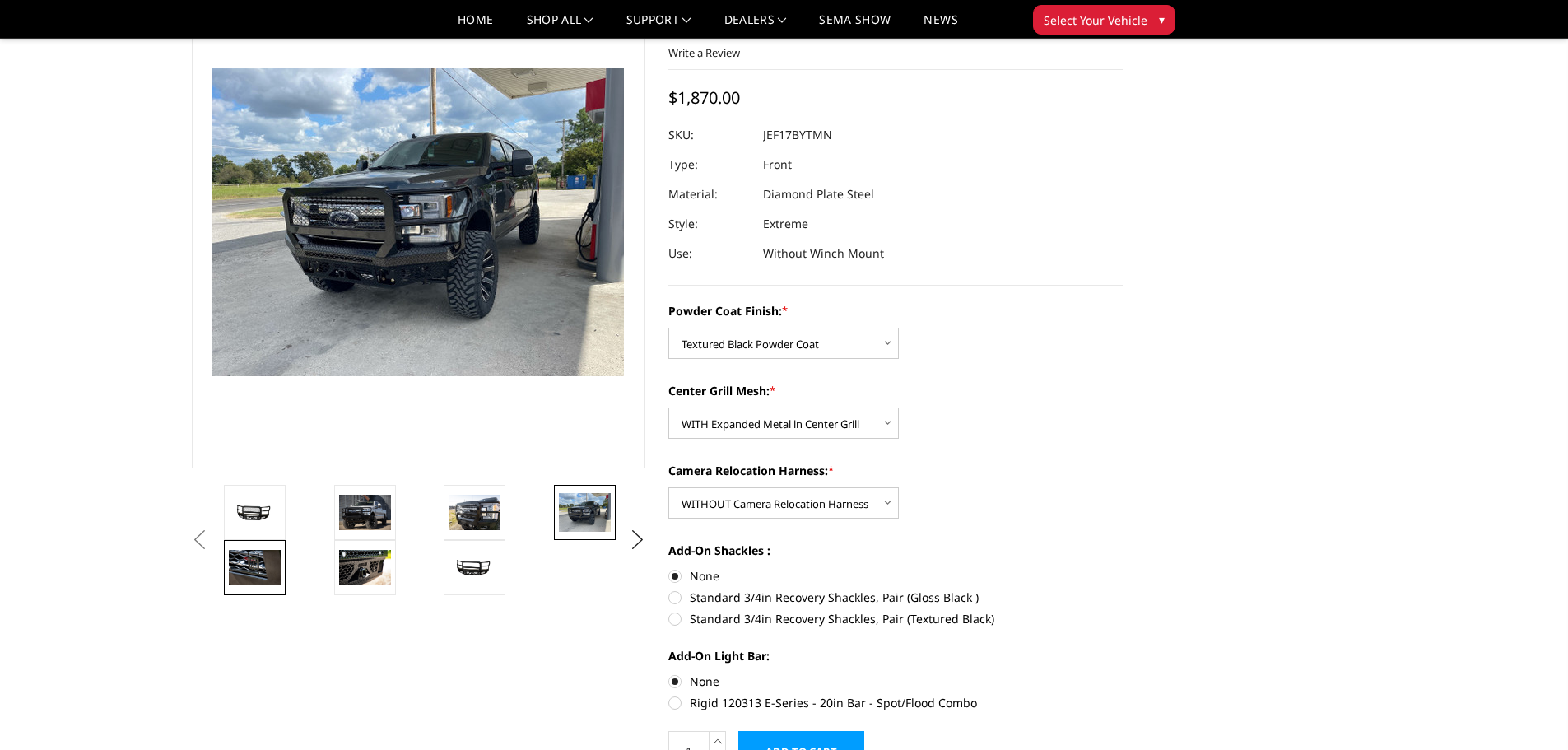
click at [273, 560] on img at bounding box center [255, 567] width 52 height 34
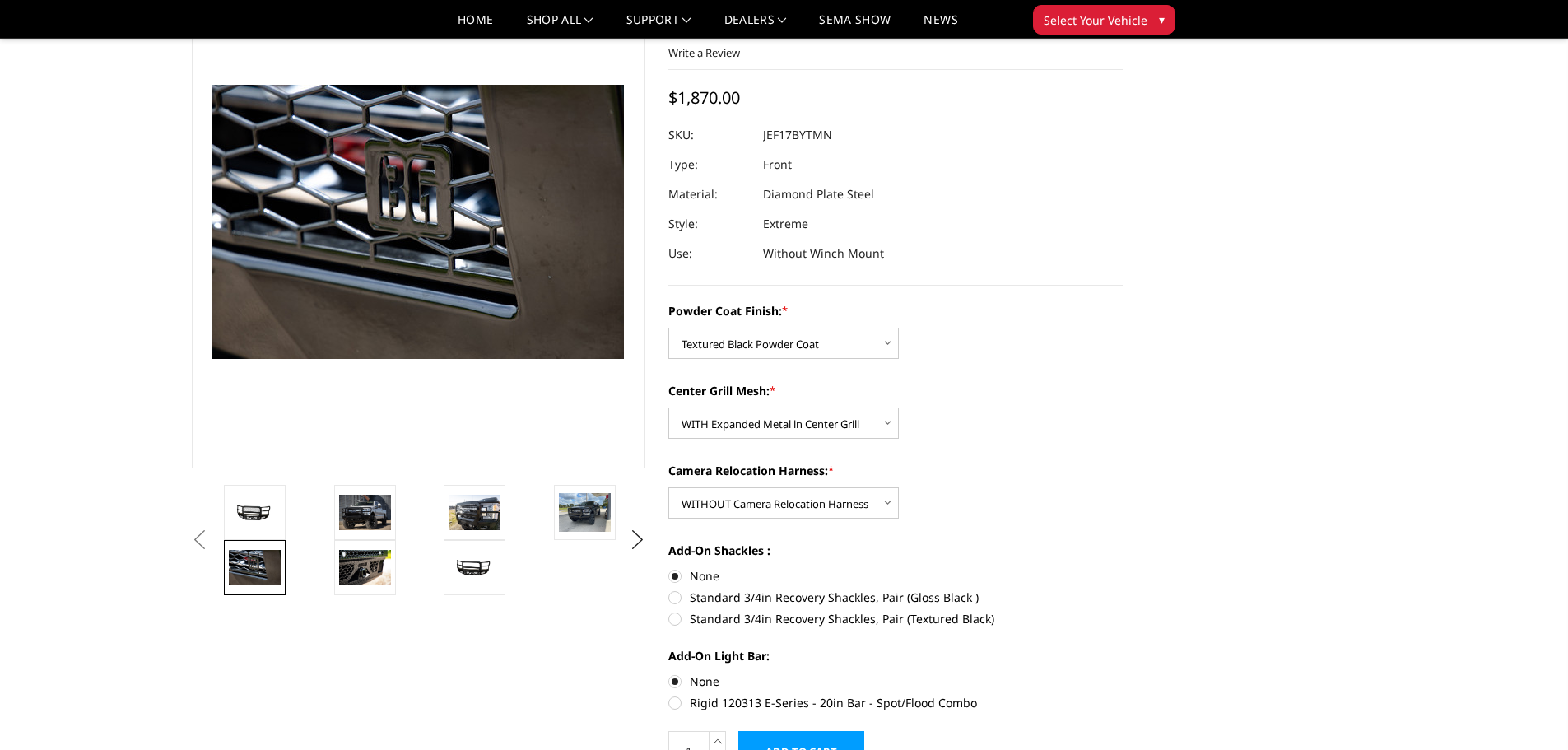
scroll to position [126, 0]
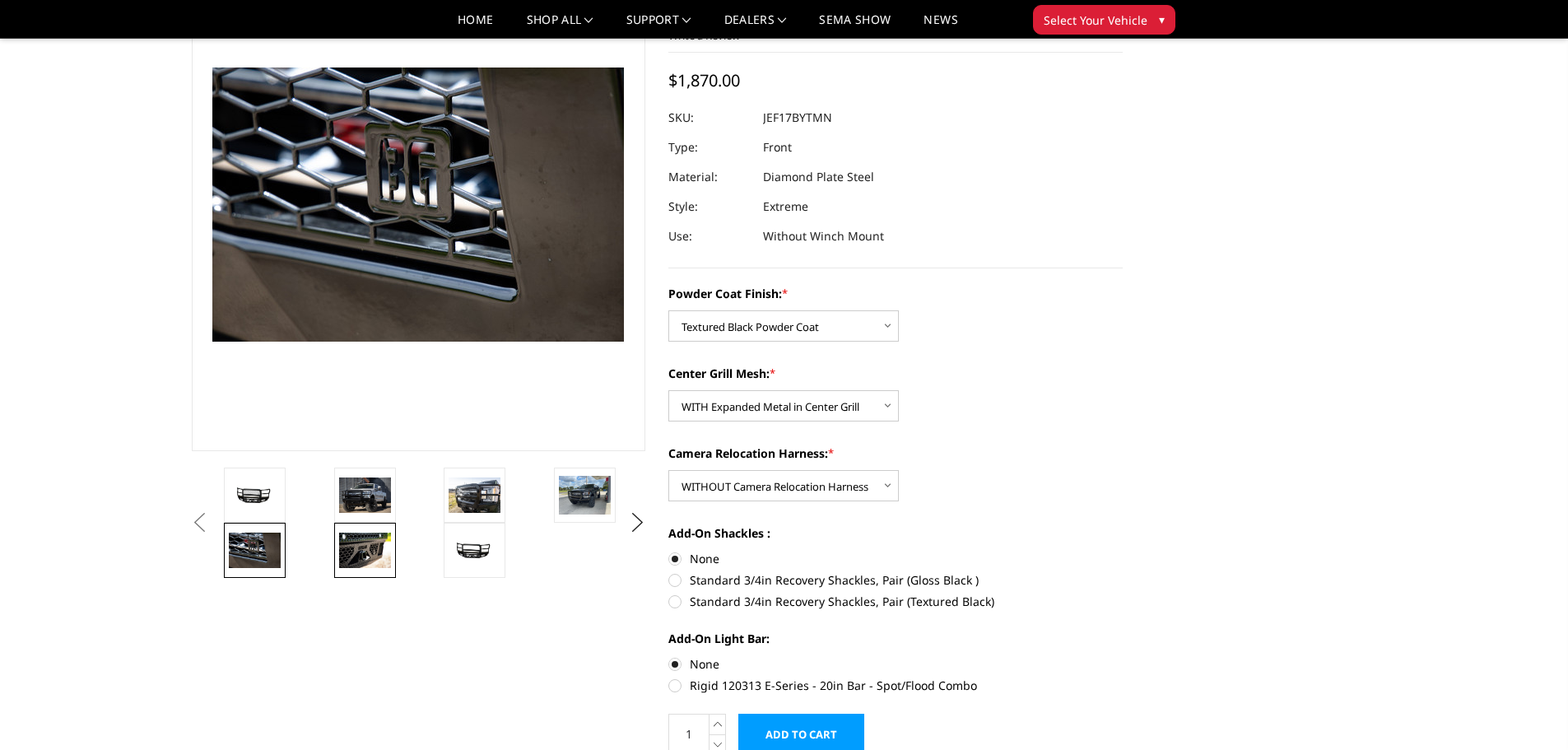
click at [349, 565] on img at bounding box center [365, 549] width 52 height 34
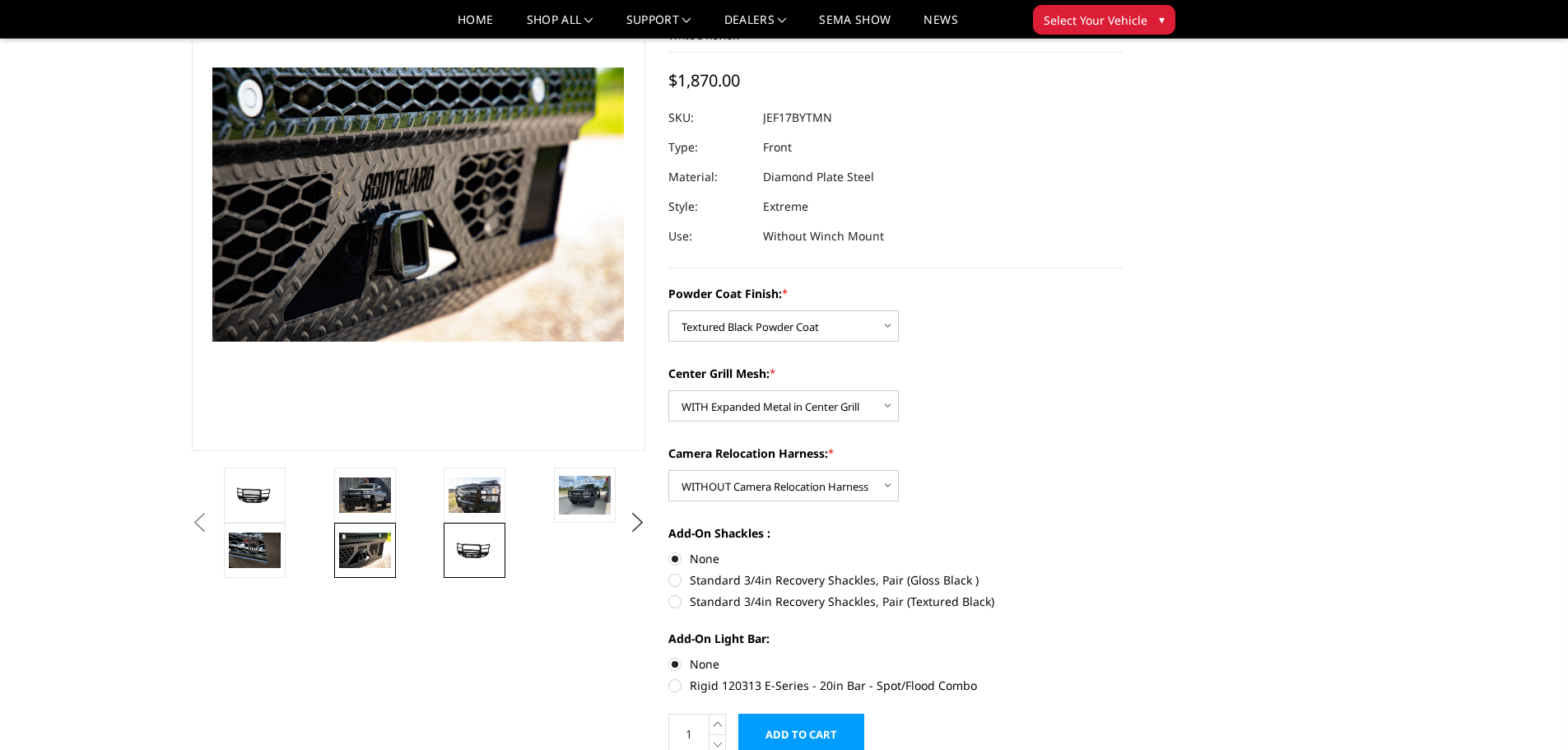
click at [497, 561] on img at bounding box center [475, 550] width 52 height 24
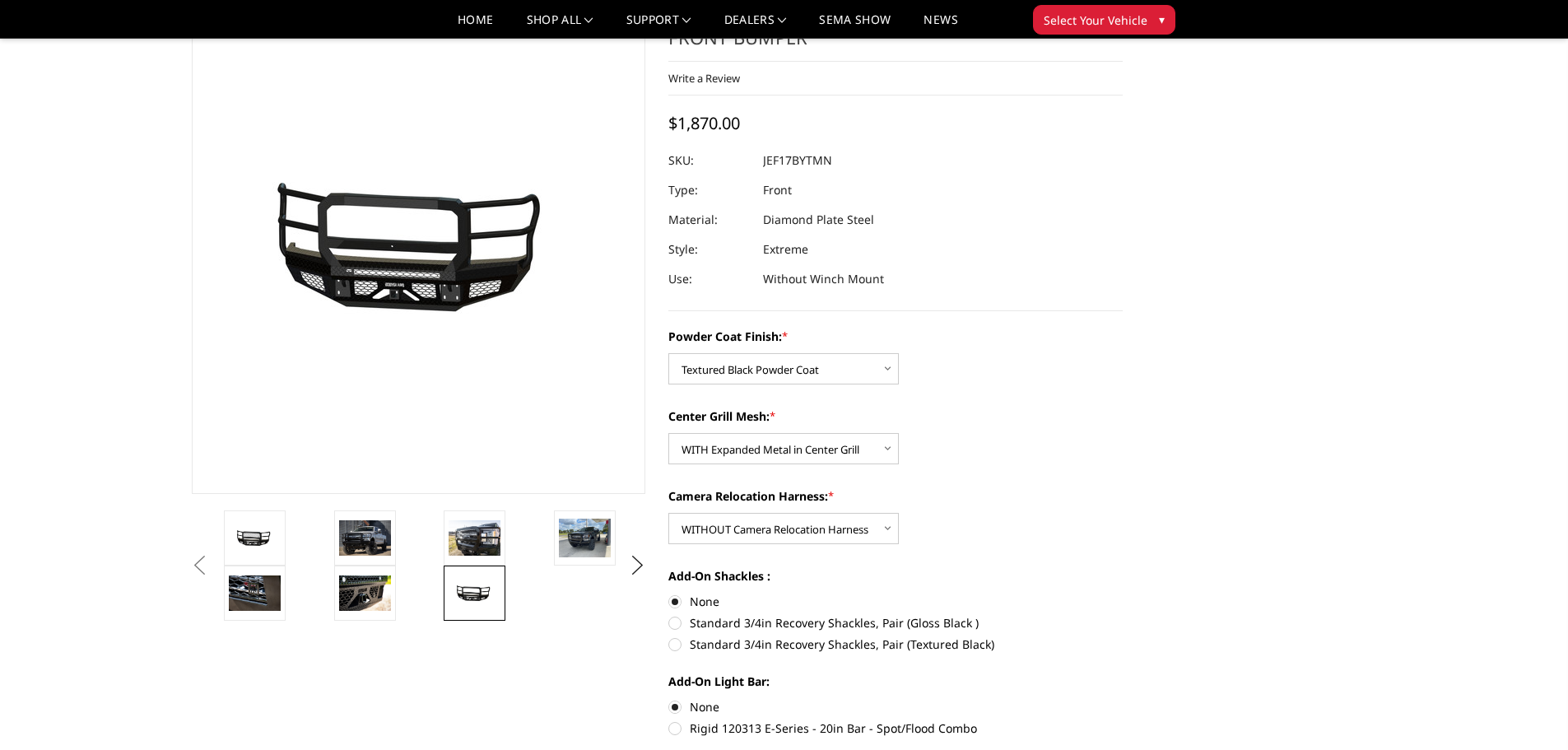
scroll to position [0, 0]
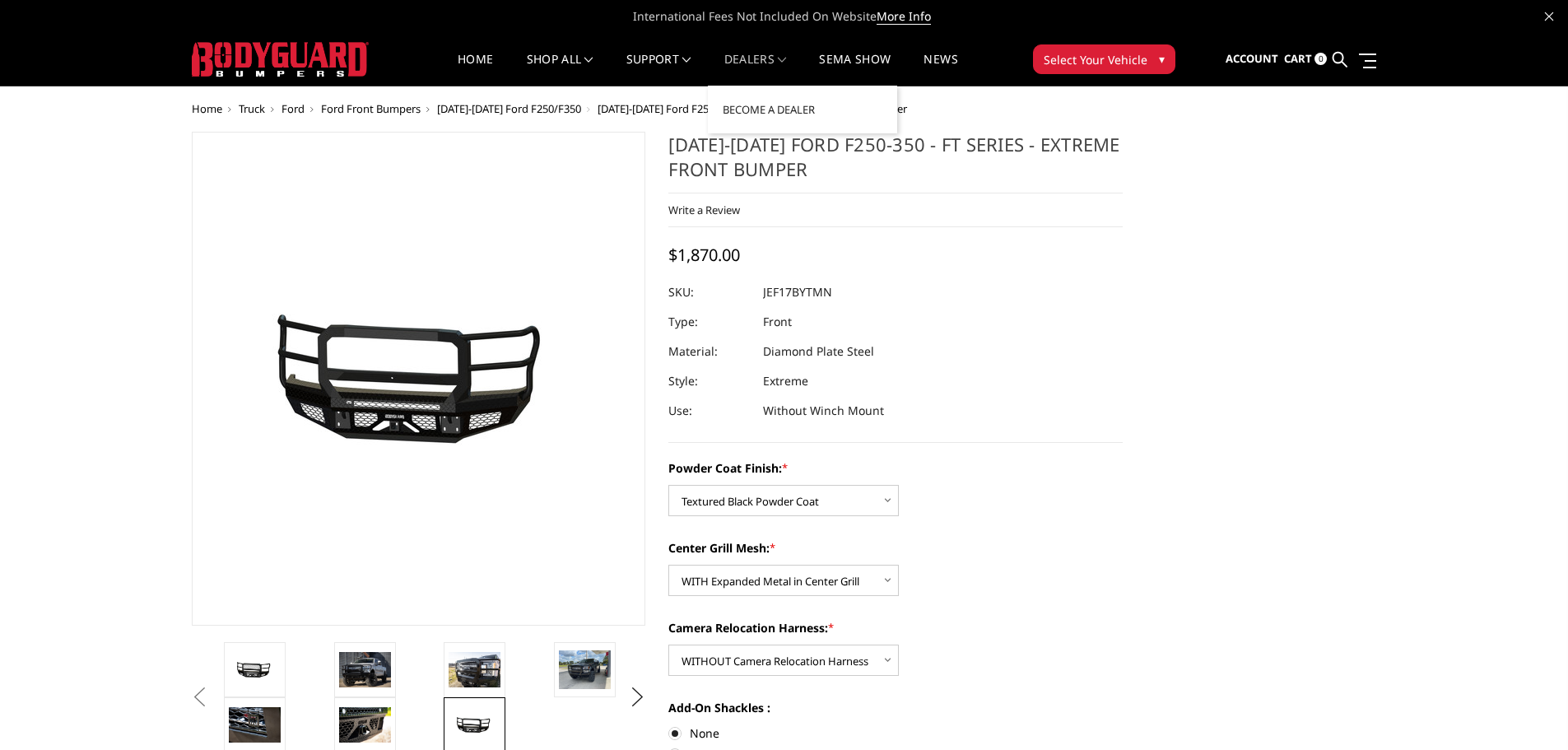
click at [757, 68] on link "Dealers" at bounding box center [756, 70] width 63 height 32
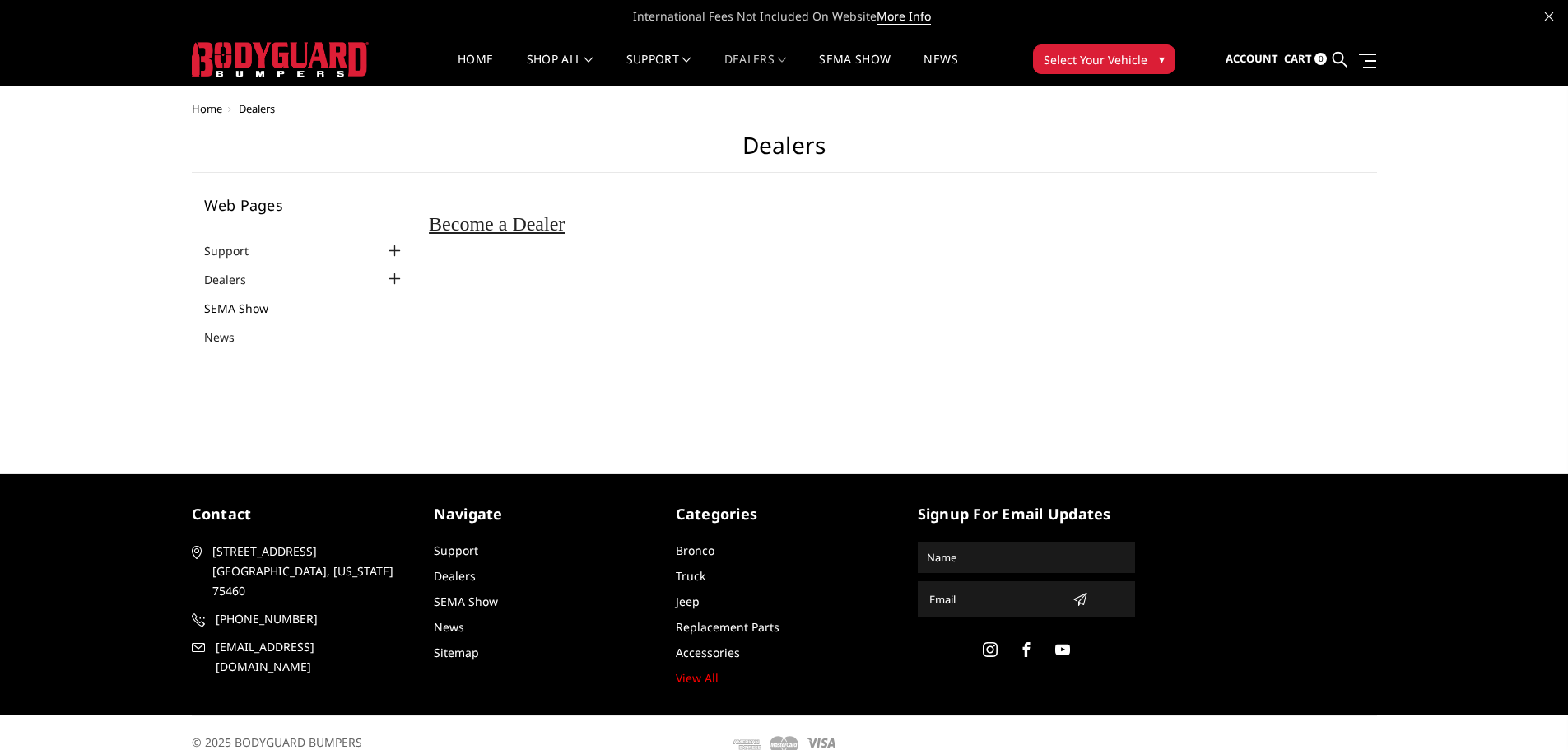
click at [236, 308] on link "SEMA Show" at bounding box center [246, 308] width 85 height 18
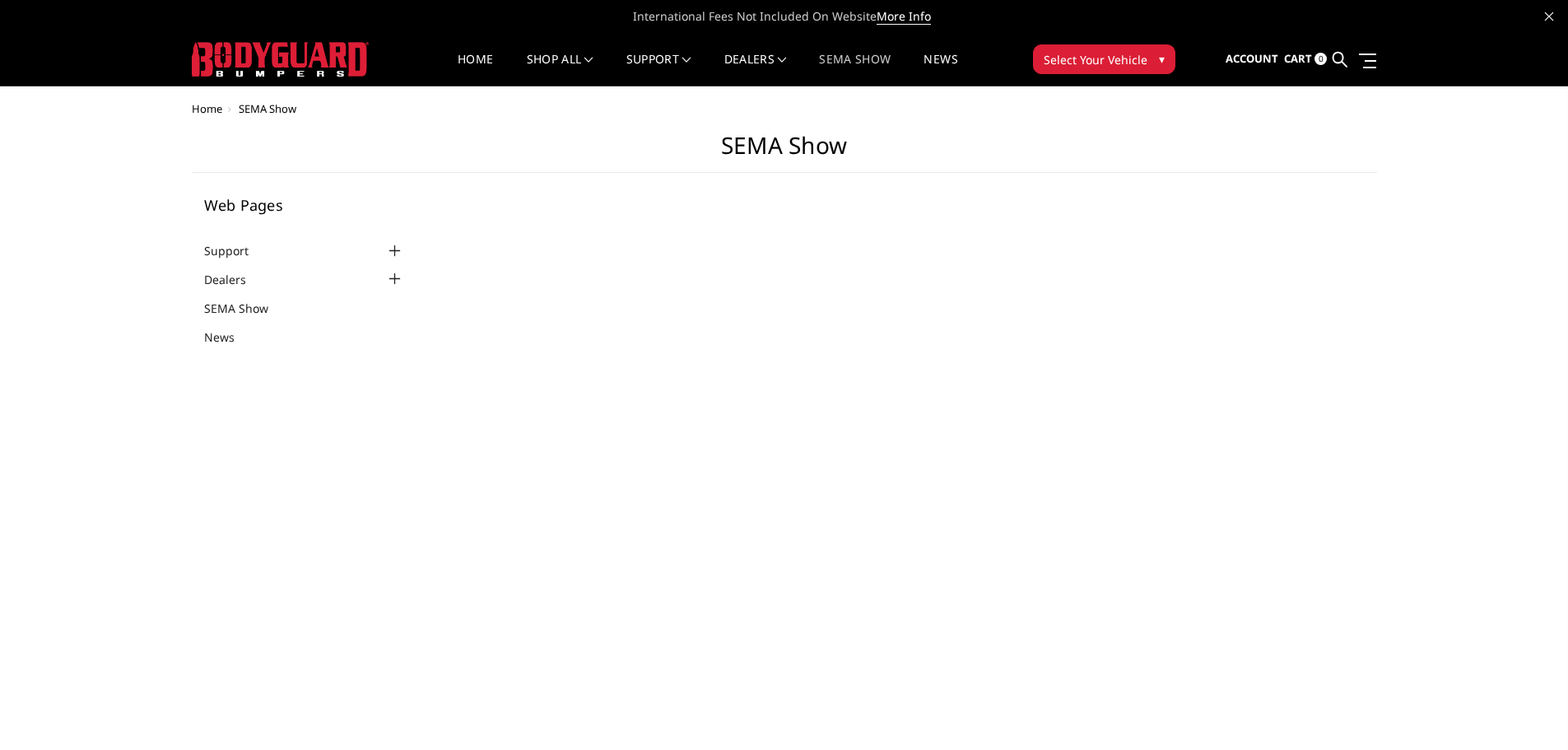
select select "US"
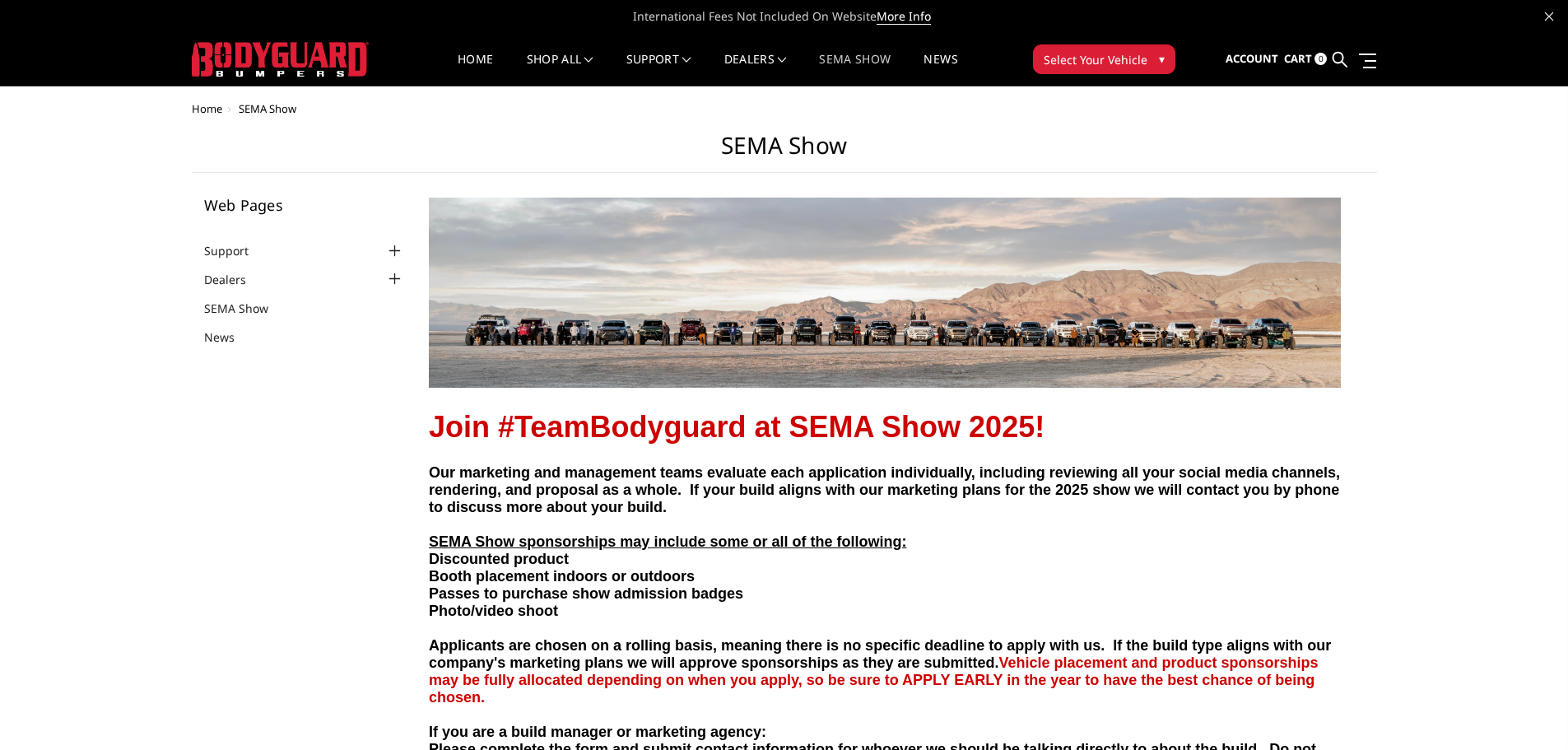
click at [393, 271] on div at bounding box center [394, 279] width 20 height 20
click at [297, 302] on link "Become a Dealer" at bounding box center [309, 303] width 193 height 18
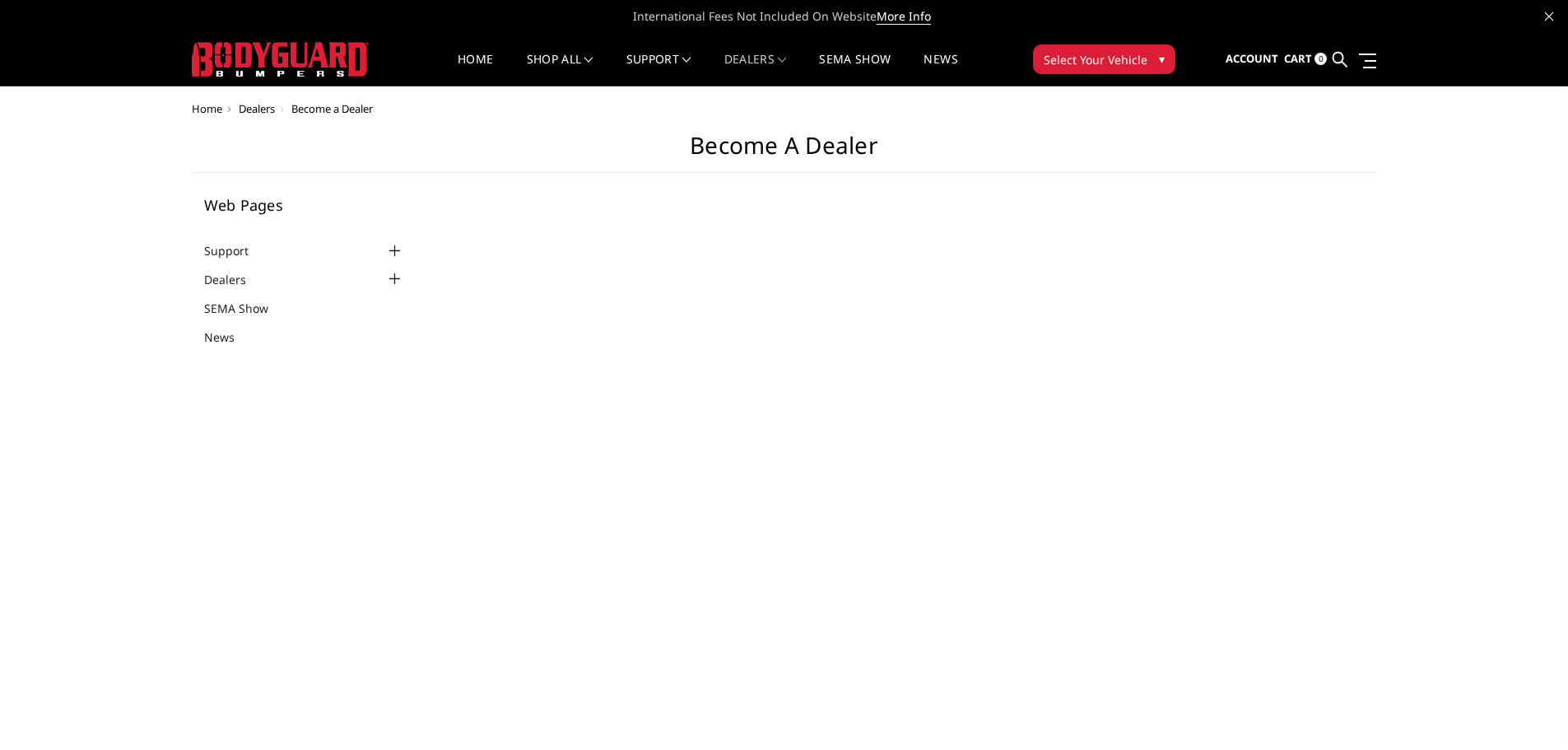
select select "US"
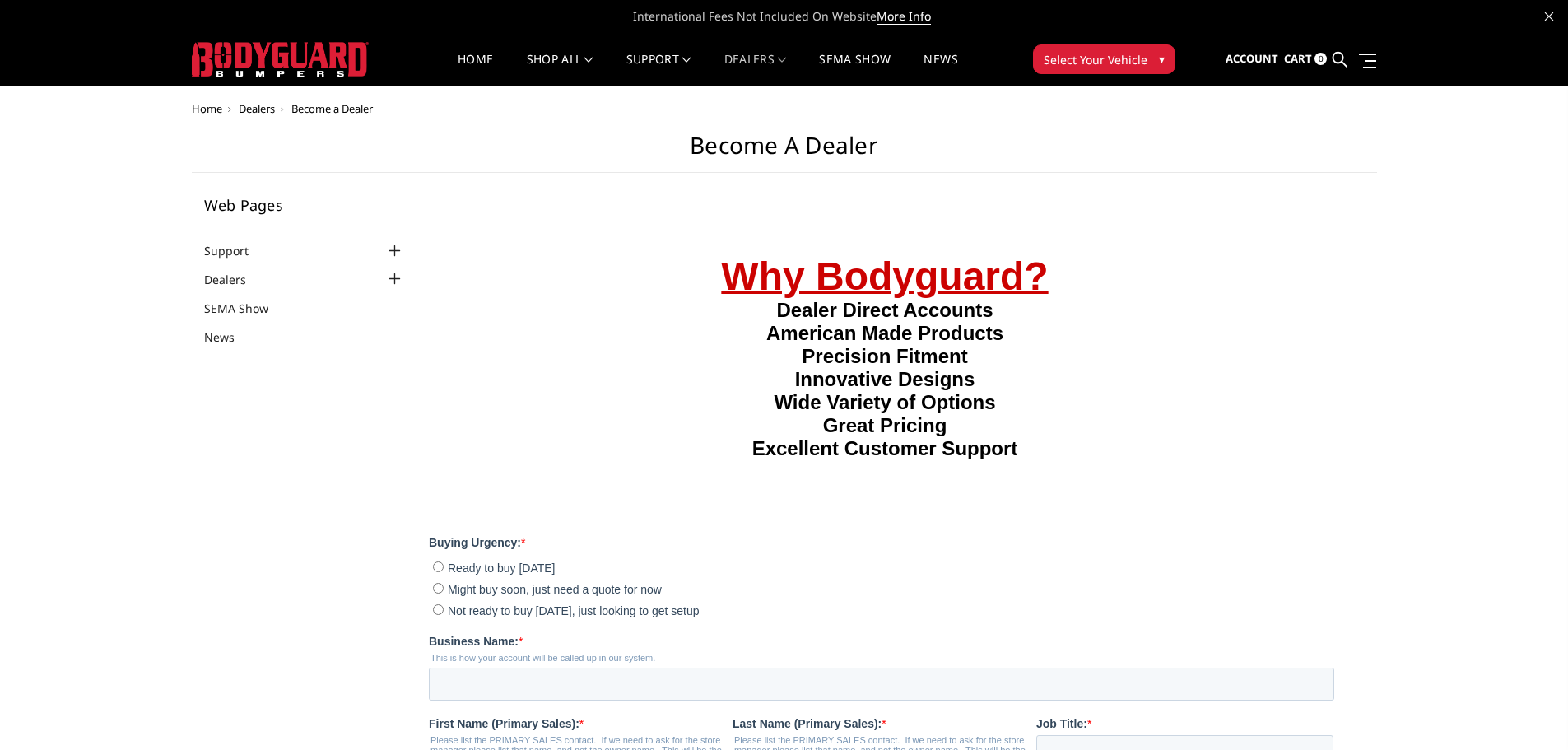
click at [1103, 56] on span "Select Your Vehicle" at bounding box center [1096, 60] width 104 height 18
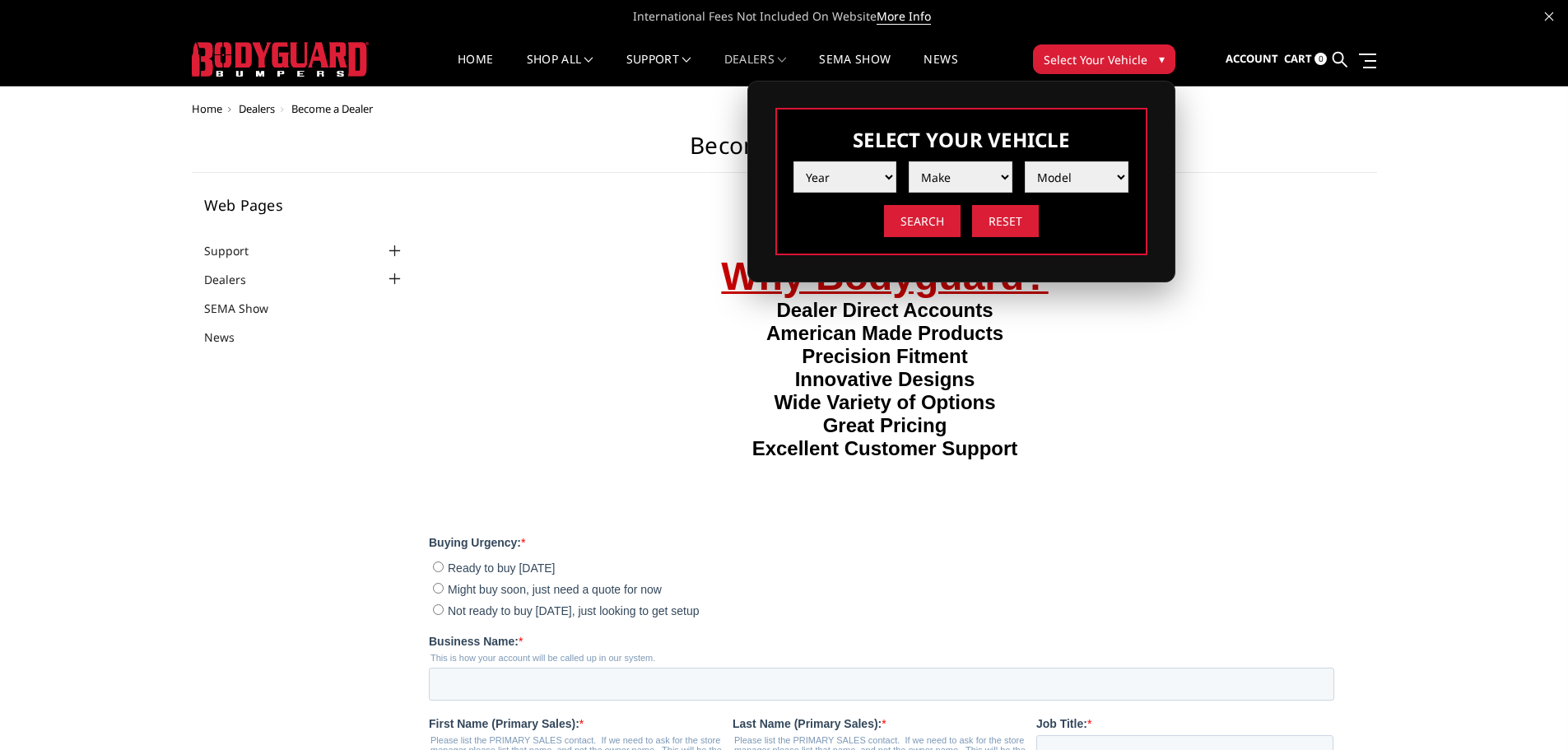
click at [1353, 273] on main "Become a Dealer Web Pages Support FAQ Install Instructions Shipping Warranty Te…" at bounding box center [784, 759] width 1185 height 1256
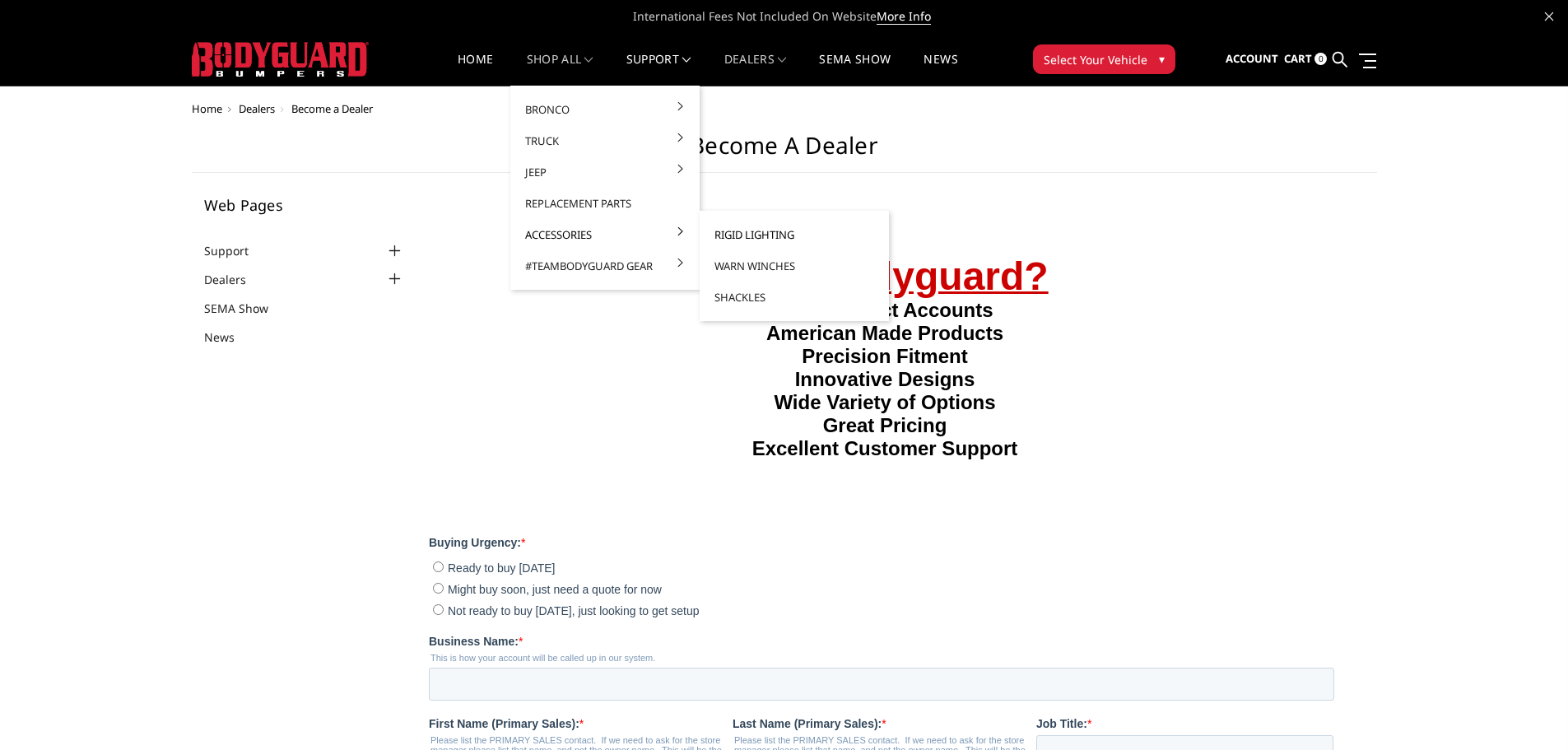
click at [750, 237] on link "Rigid Lighting" at bounding box center [794, 234] width 176 height 31
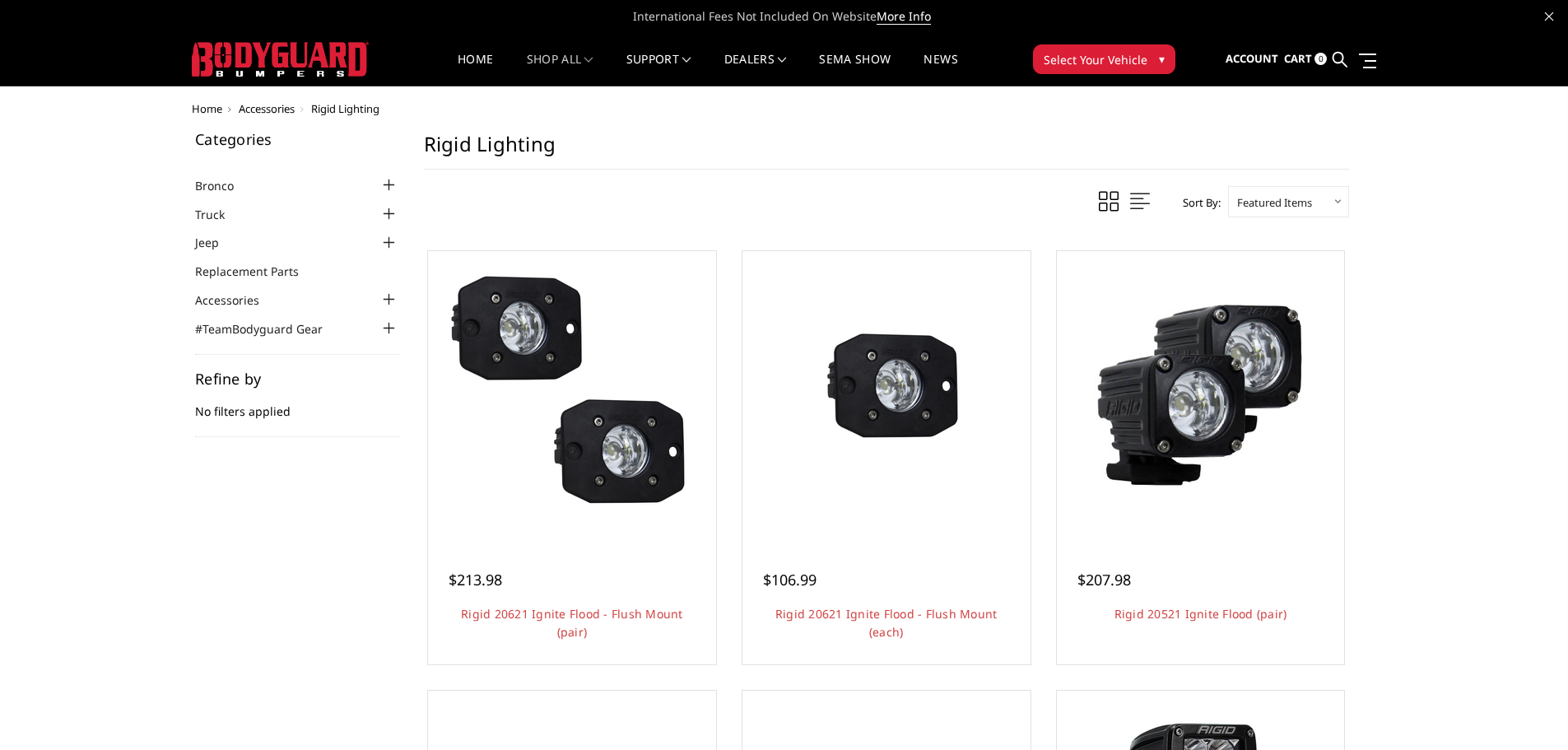
click at [384, 327] on div at bounding box center [389, 329] width 20 height 20
click at [219, 348] on link "Caps" at bounding box center [301, 352] width 196 height 18
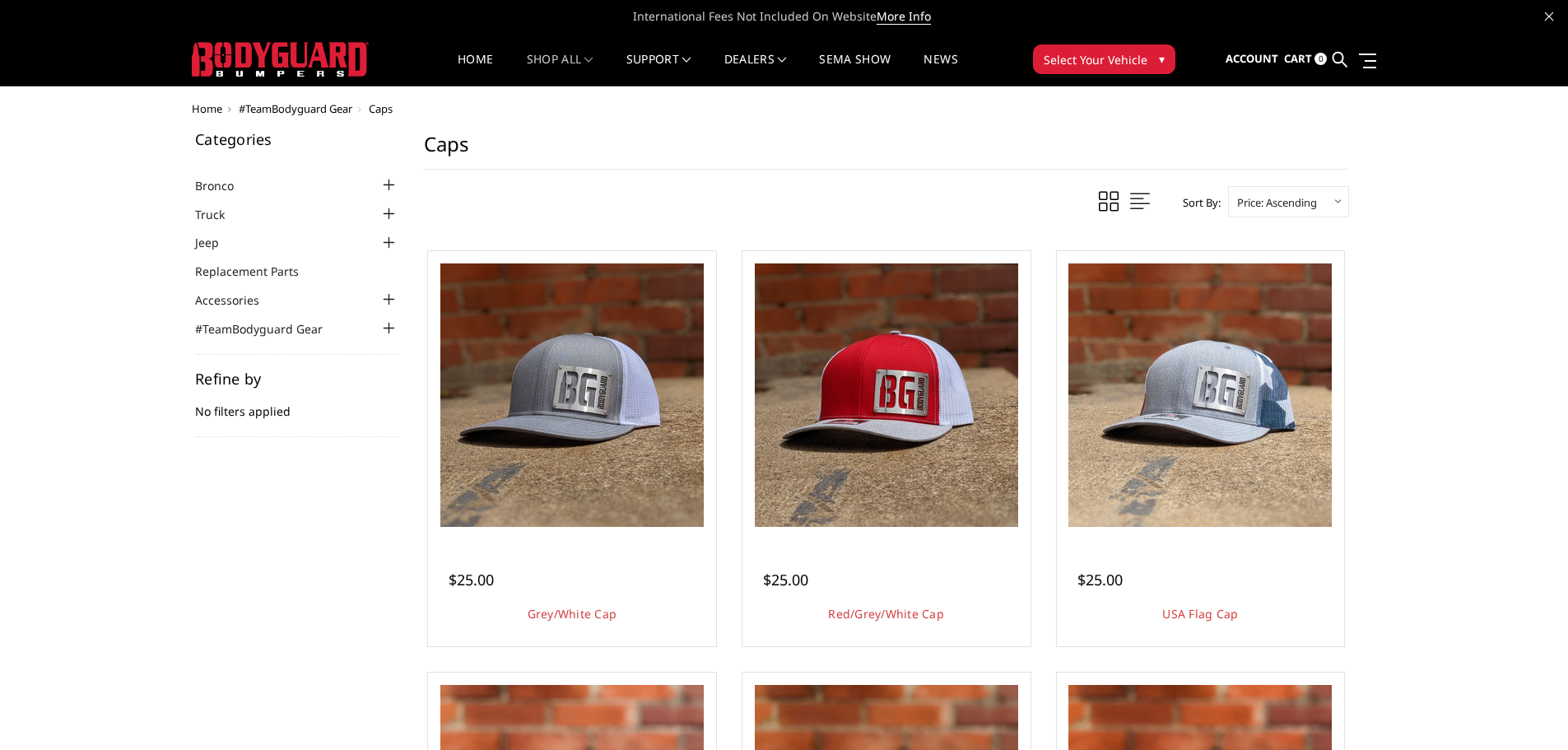
click at [386, 214] on div at bounding box center [389, 214] width 20 height 20
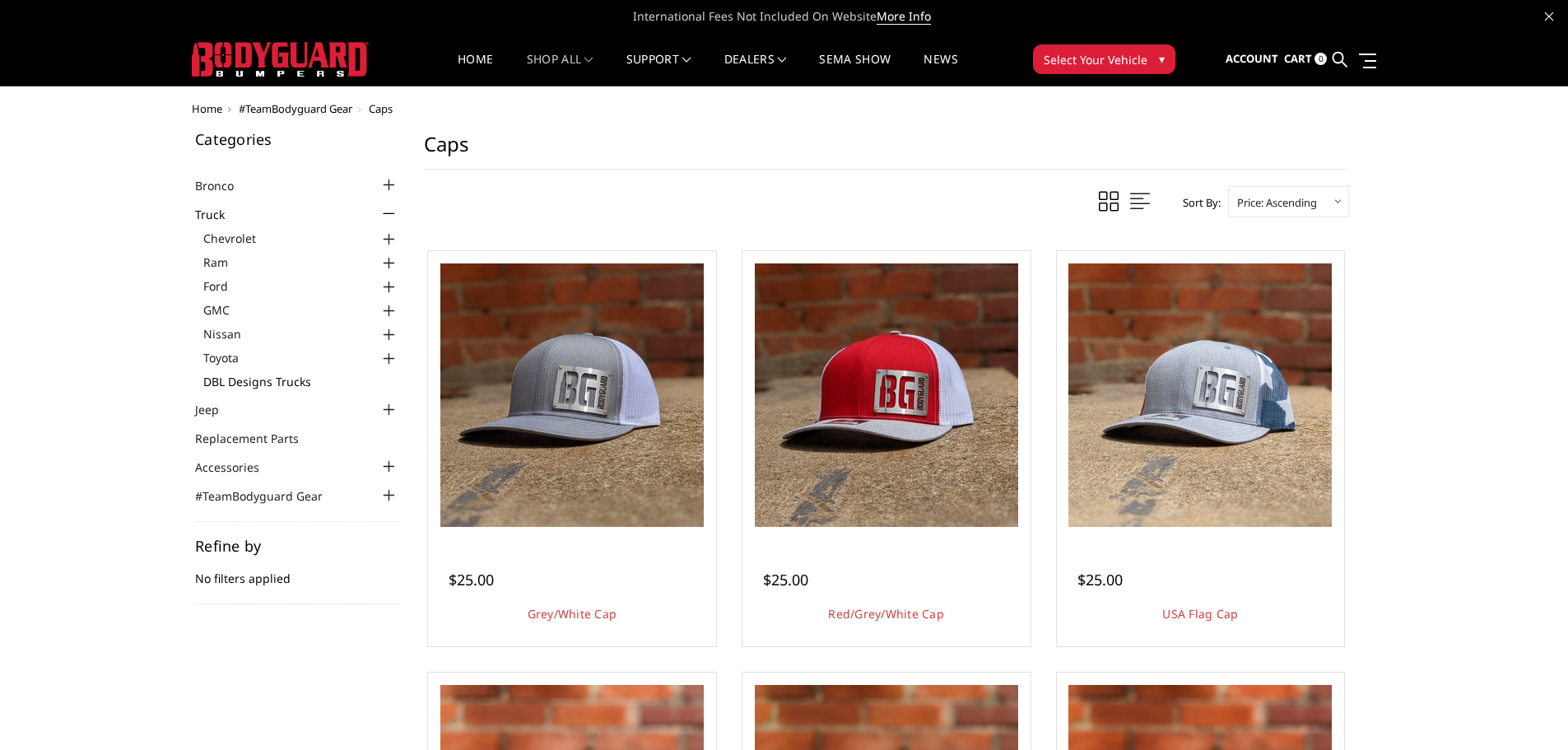
click at [215, 383] on link "DBL Designs Trucks" at bounding box center [301, 382] width 196 height 18
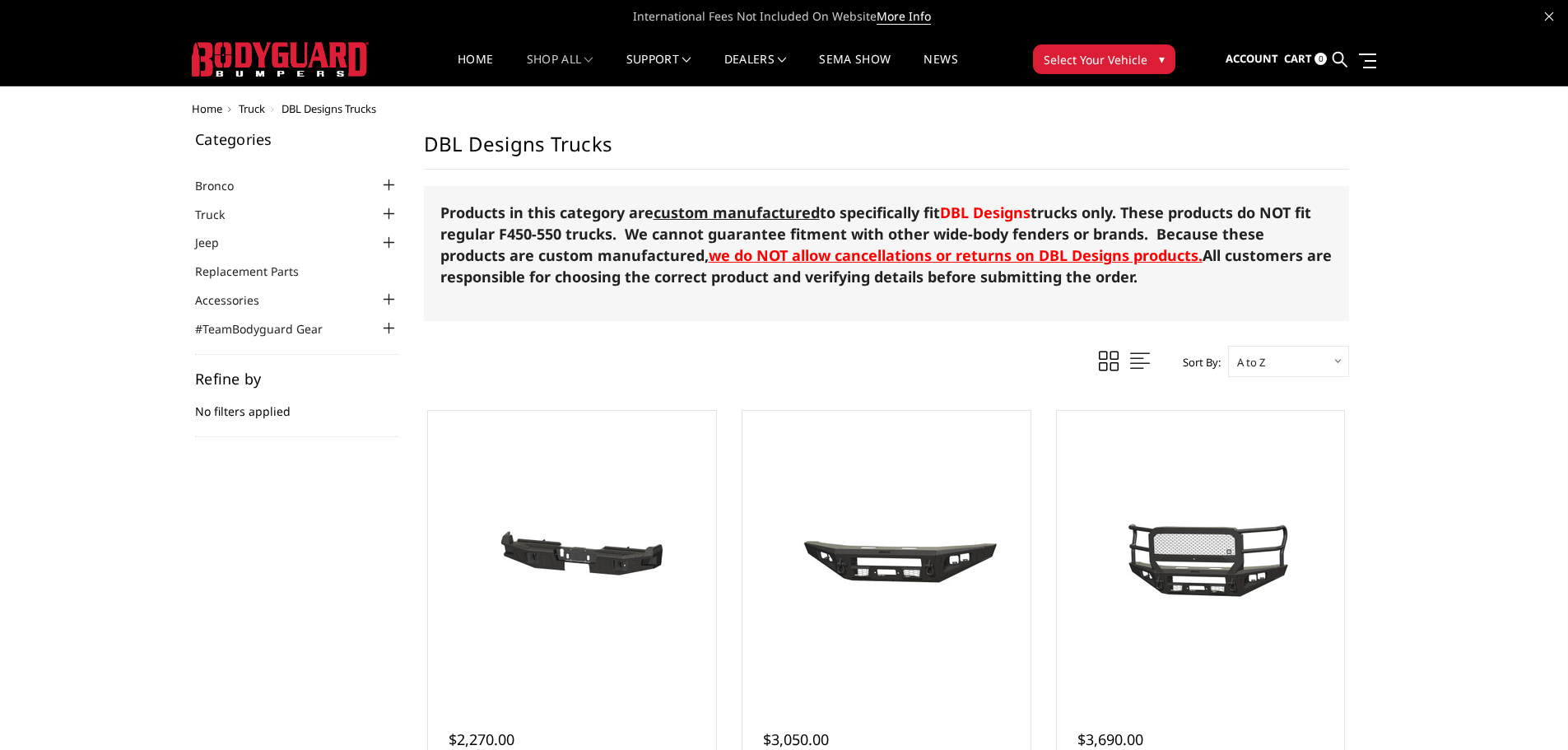
click at [384, 214] on div at bounding box center [389, 214] width 20 height 20
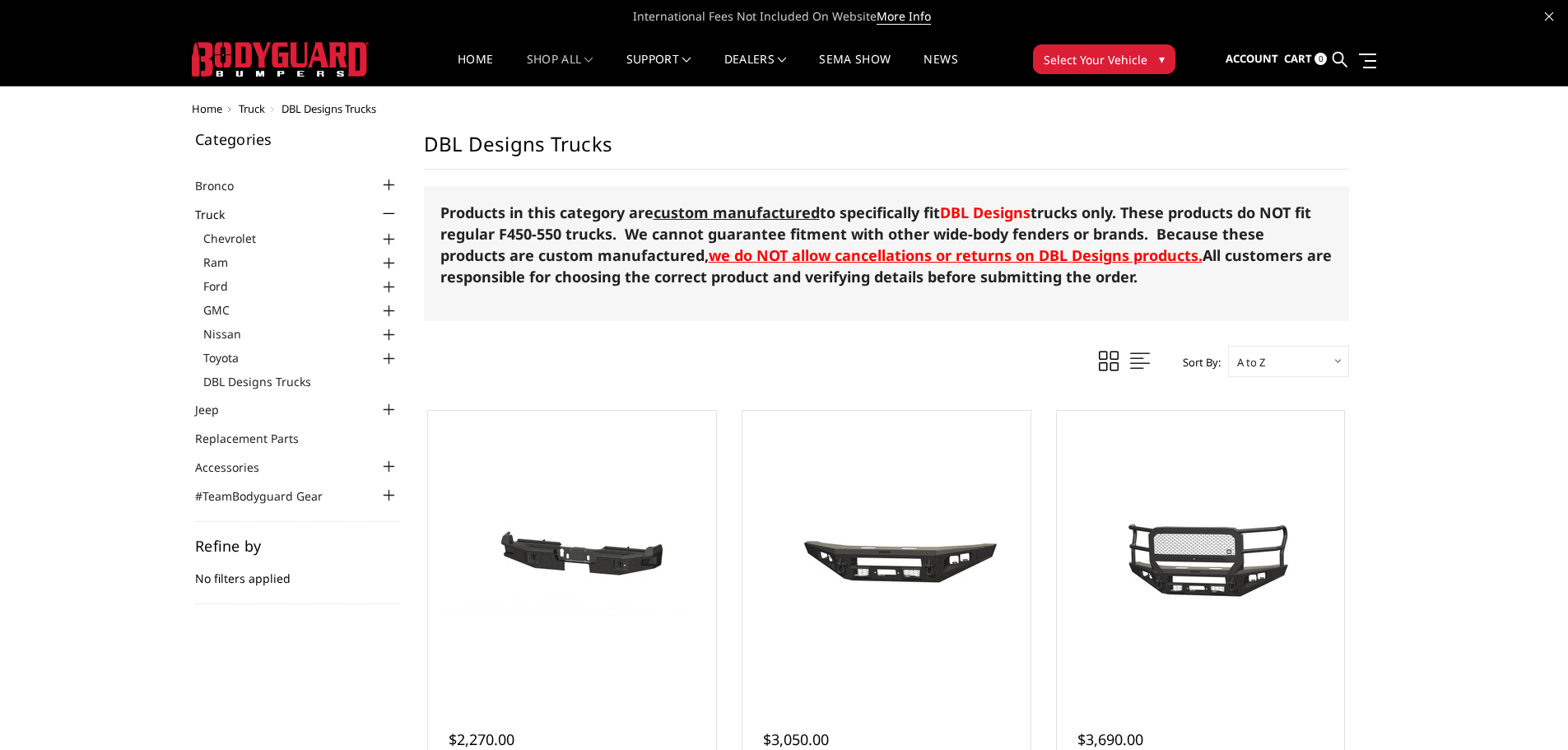
click at [388, 287] on div at bounding box center [389, 288] width 20 height 20
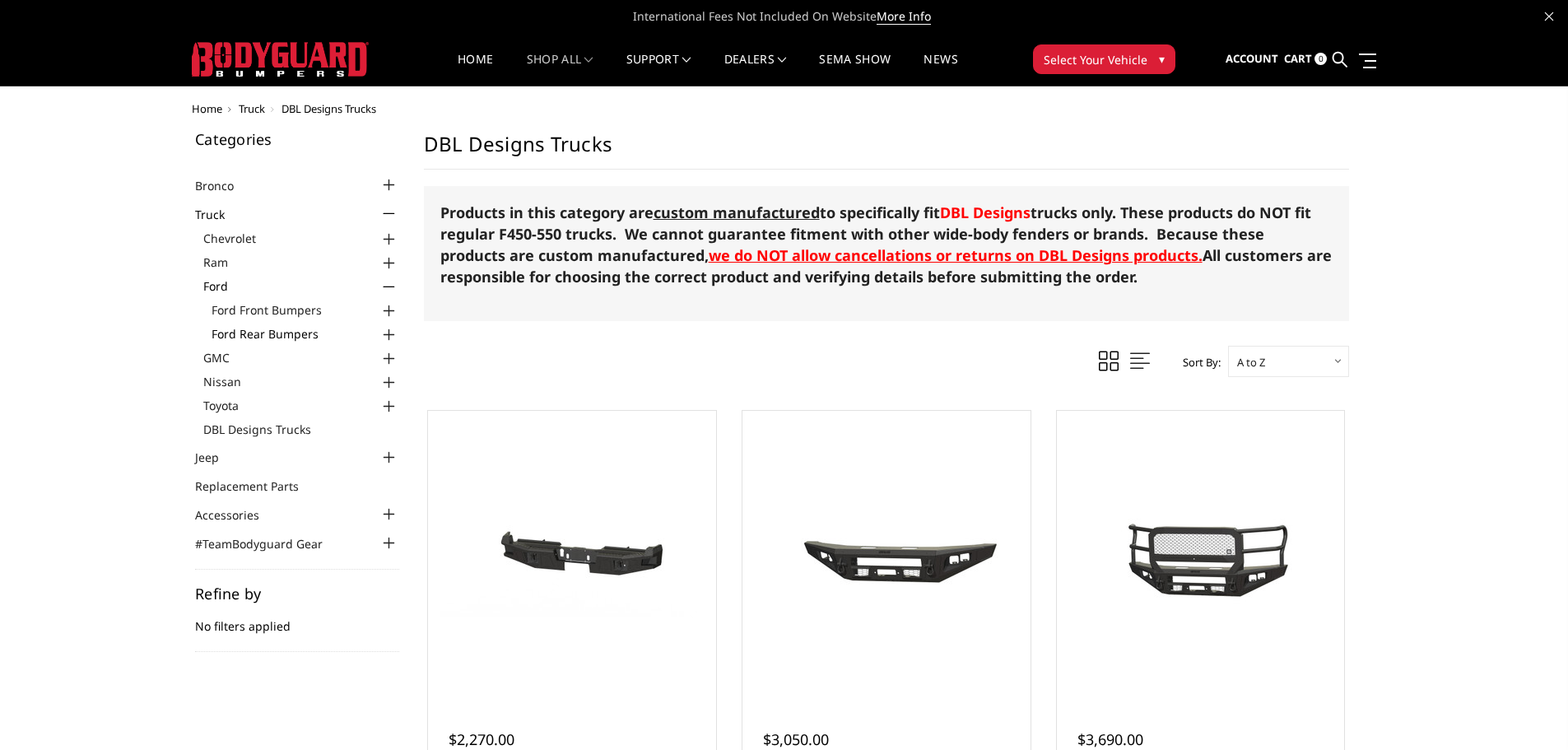
click at [302, 333] on link "Ford Rear Bumpers" at bounding box center [305, 334] width 188 height 18
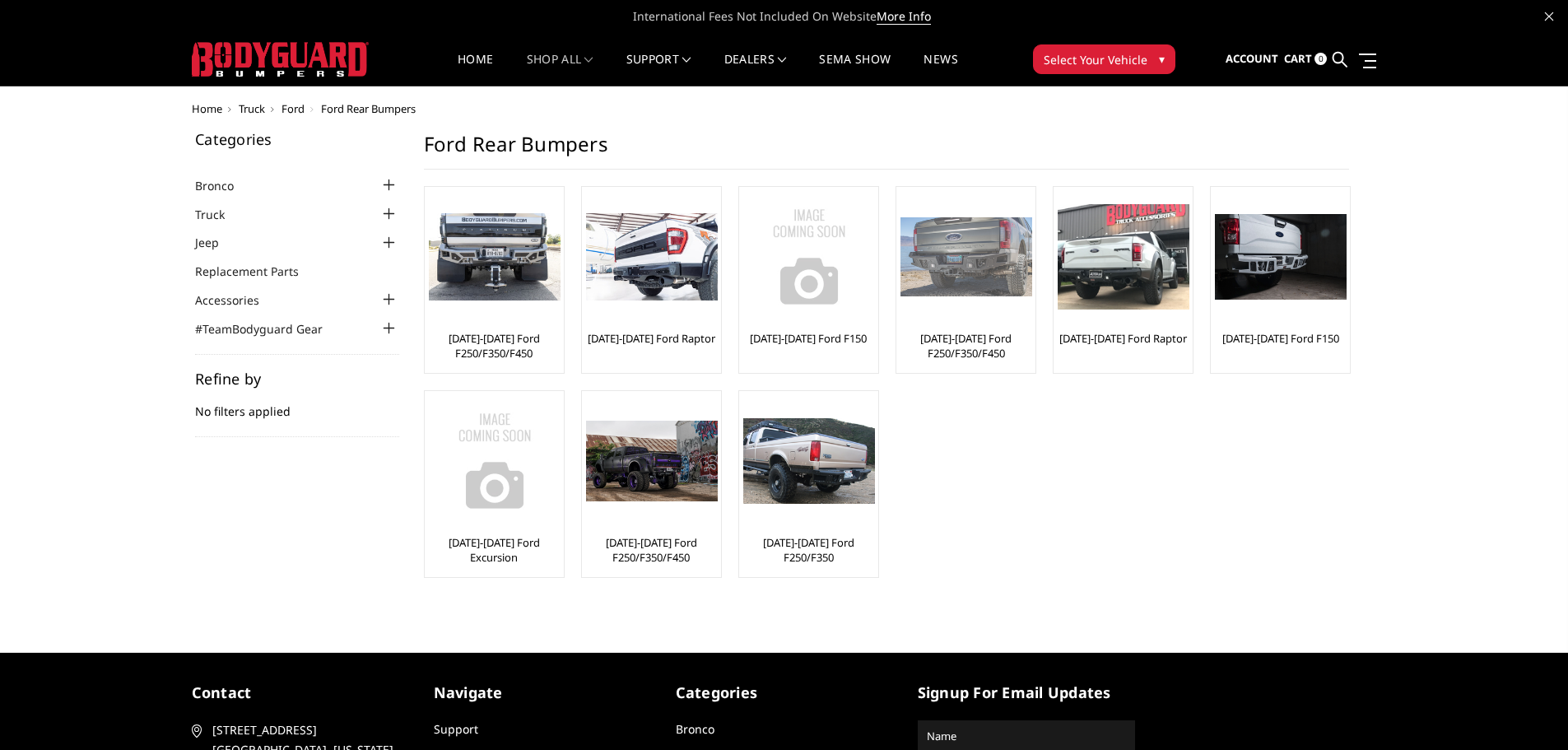
click at [958, 247] on img at bounding box center [966, 257] width 132 height 80
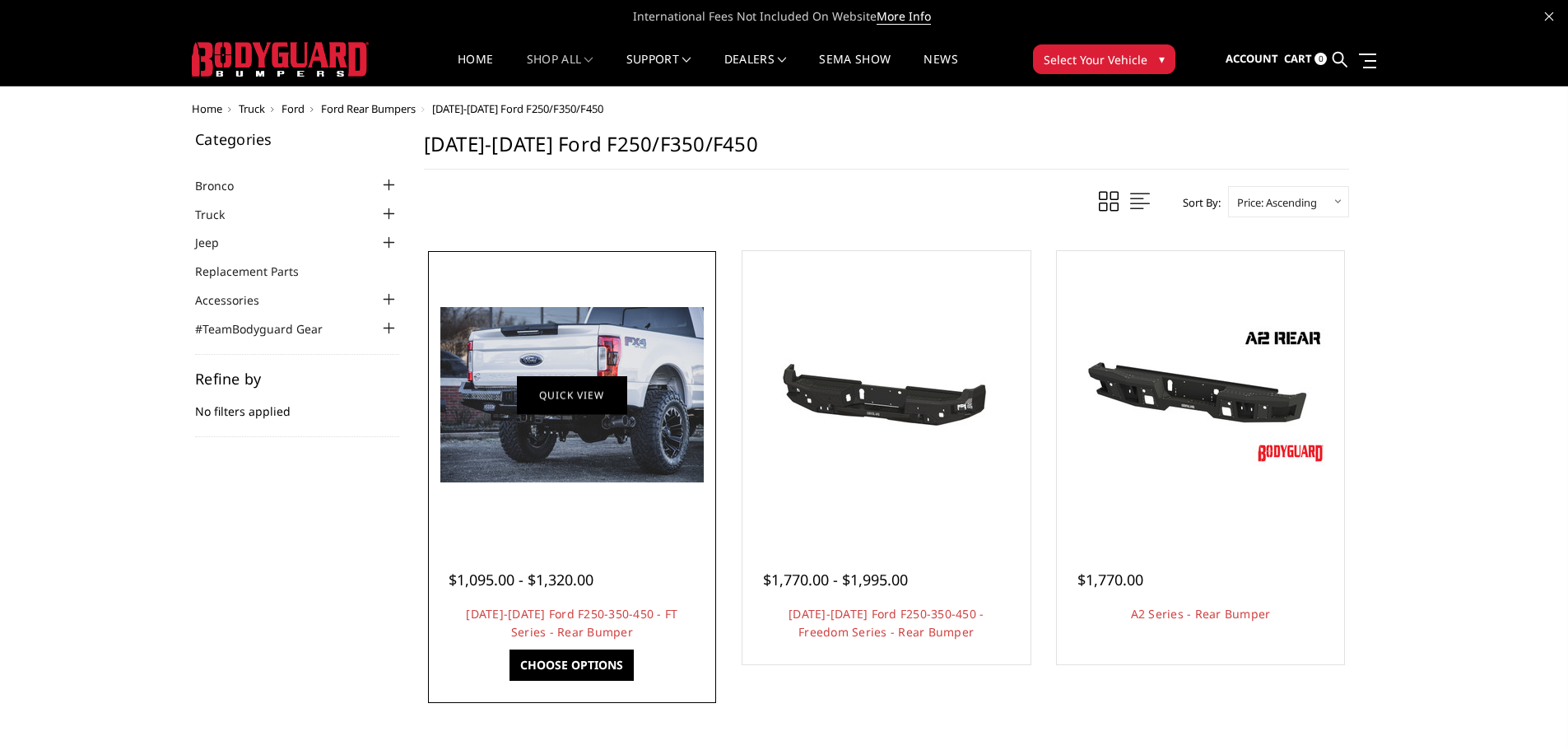
click at [598, 404] on link "Quick view" at bounding box center [571, 394] width 110 height 39
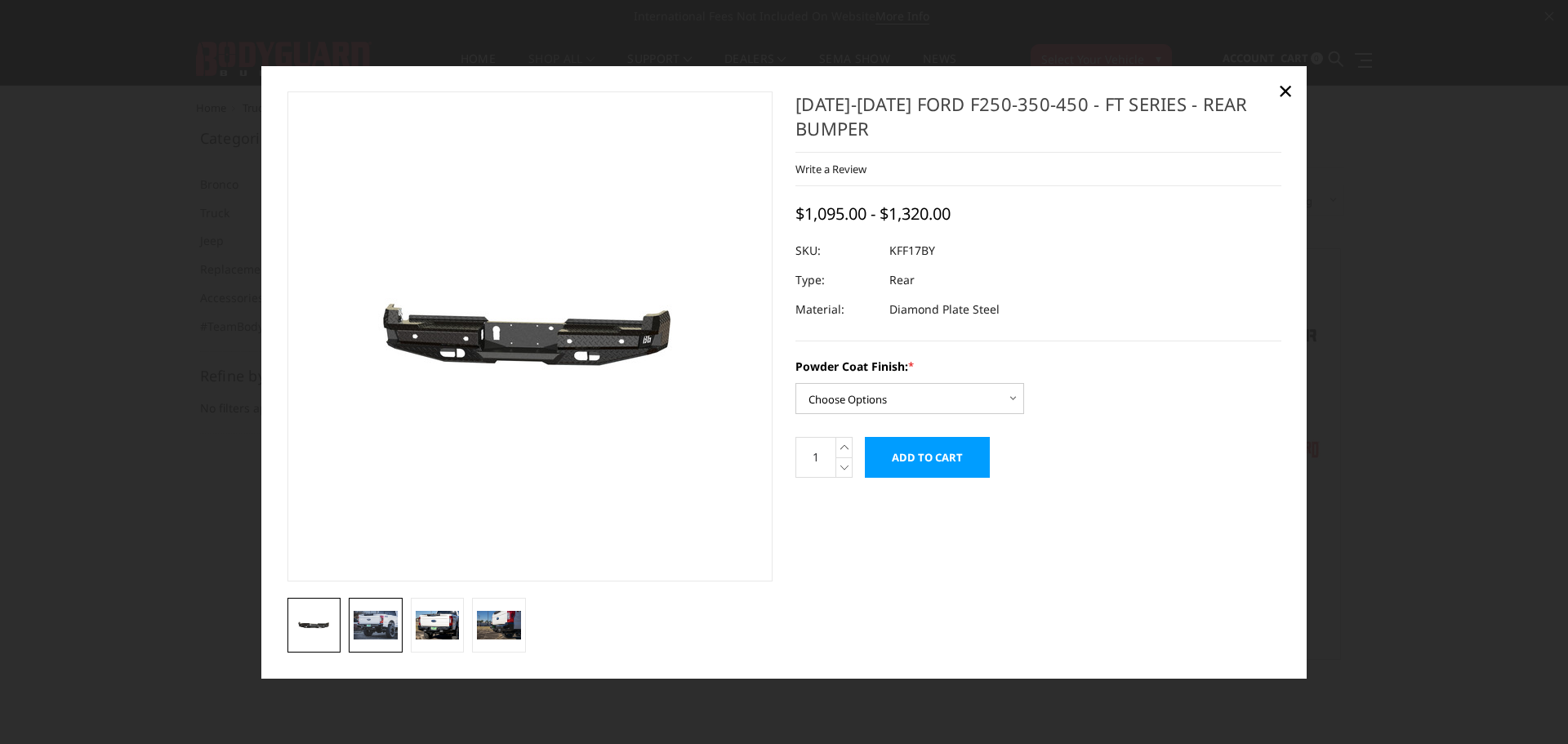
click at [381, 628] on img at bounding box center [375, 625] width 44 height 29
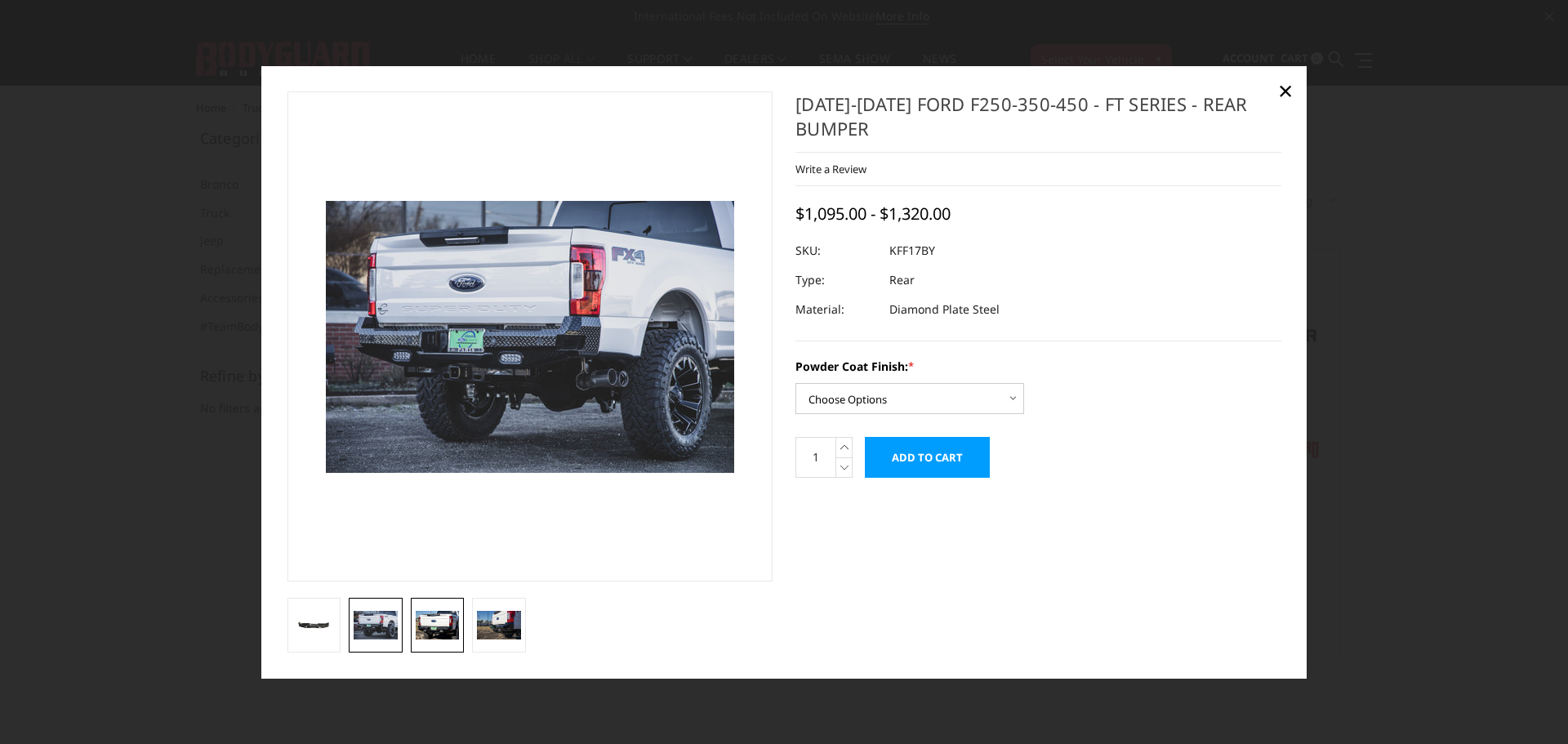
click at [415, 628] on img at bounding box center [437, 625] width 44 height 29
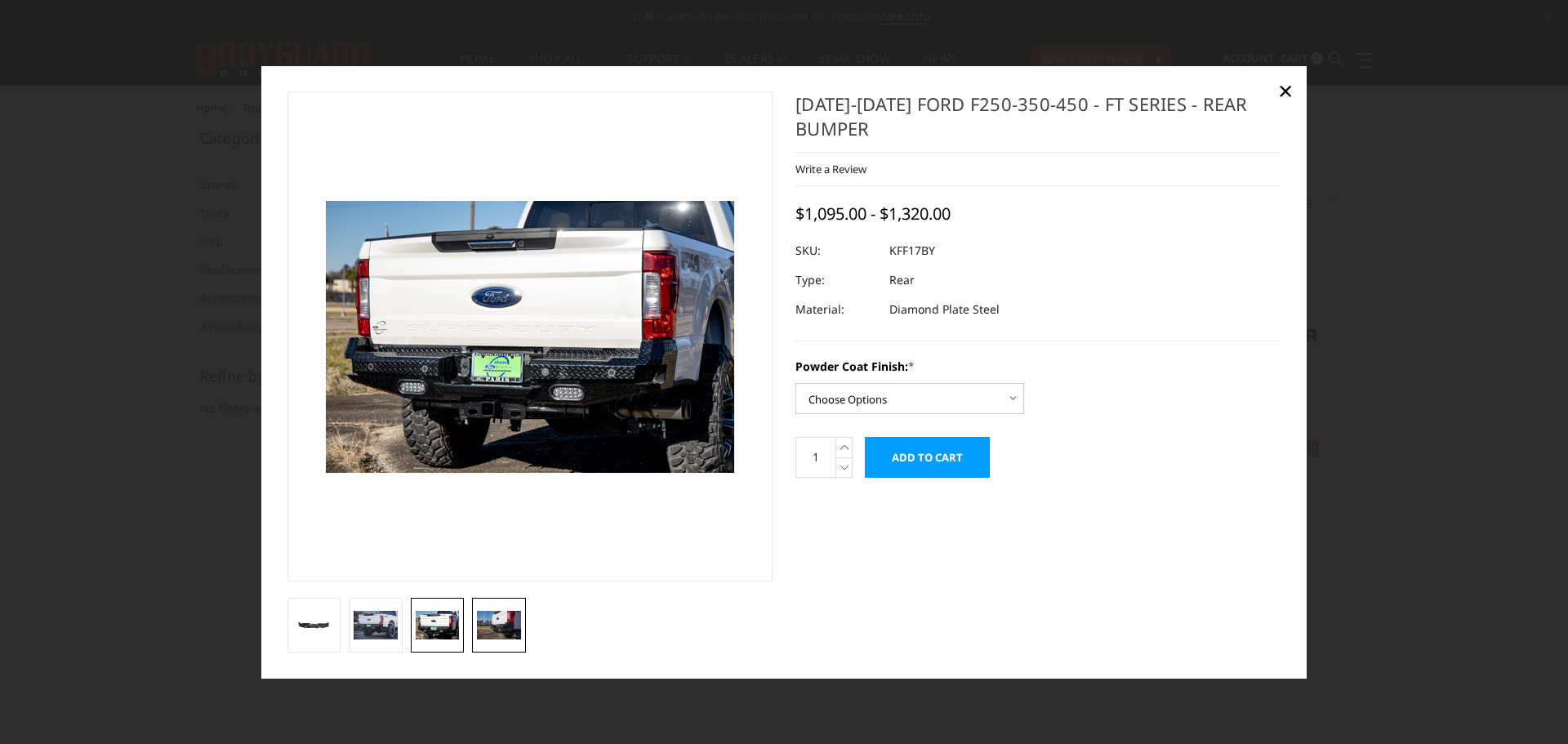
click at [502, 630] on img at bounding box center [499, 625] width 44 height 29
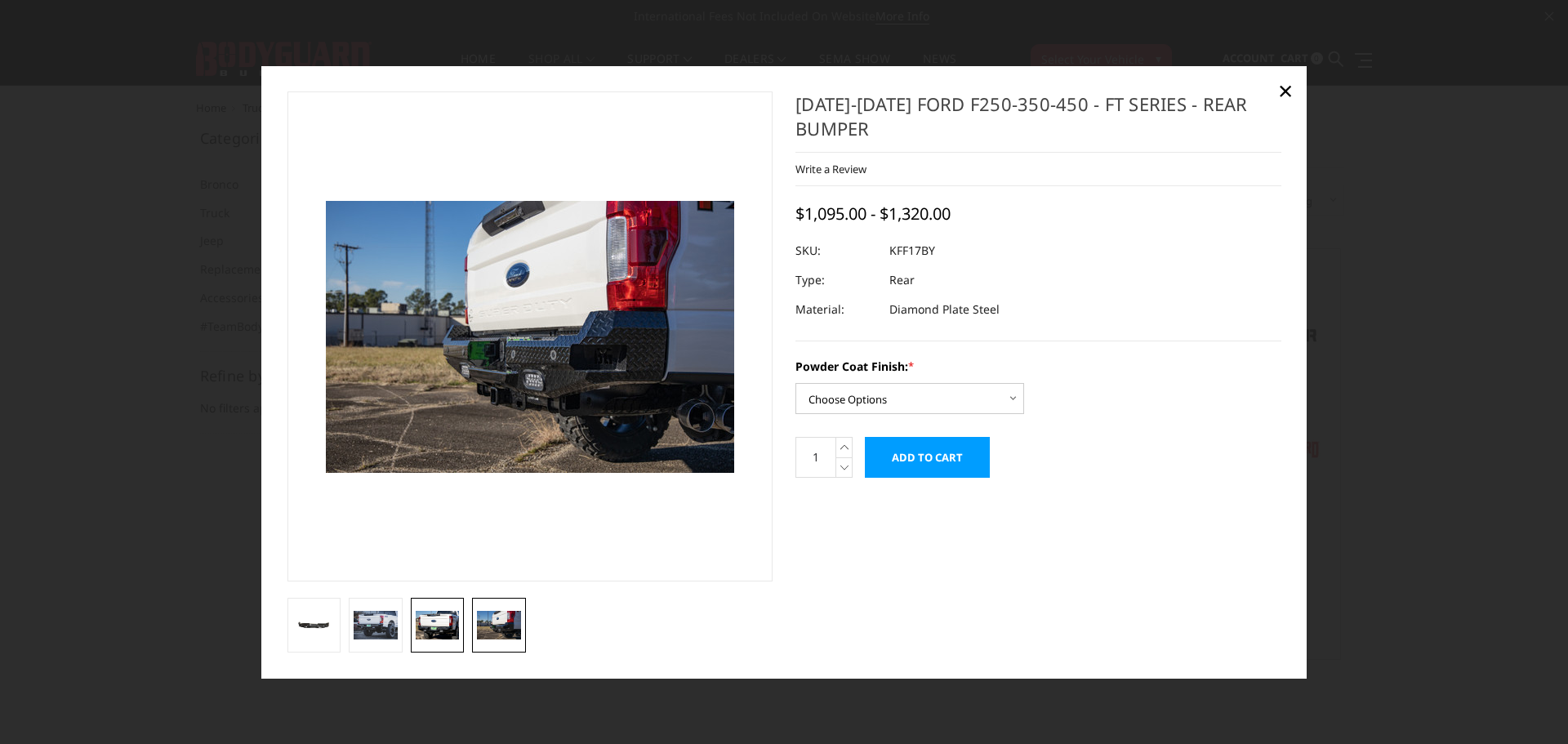
click at [442, 634] on img at bounding box center [437, 625] width 44 height 29
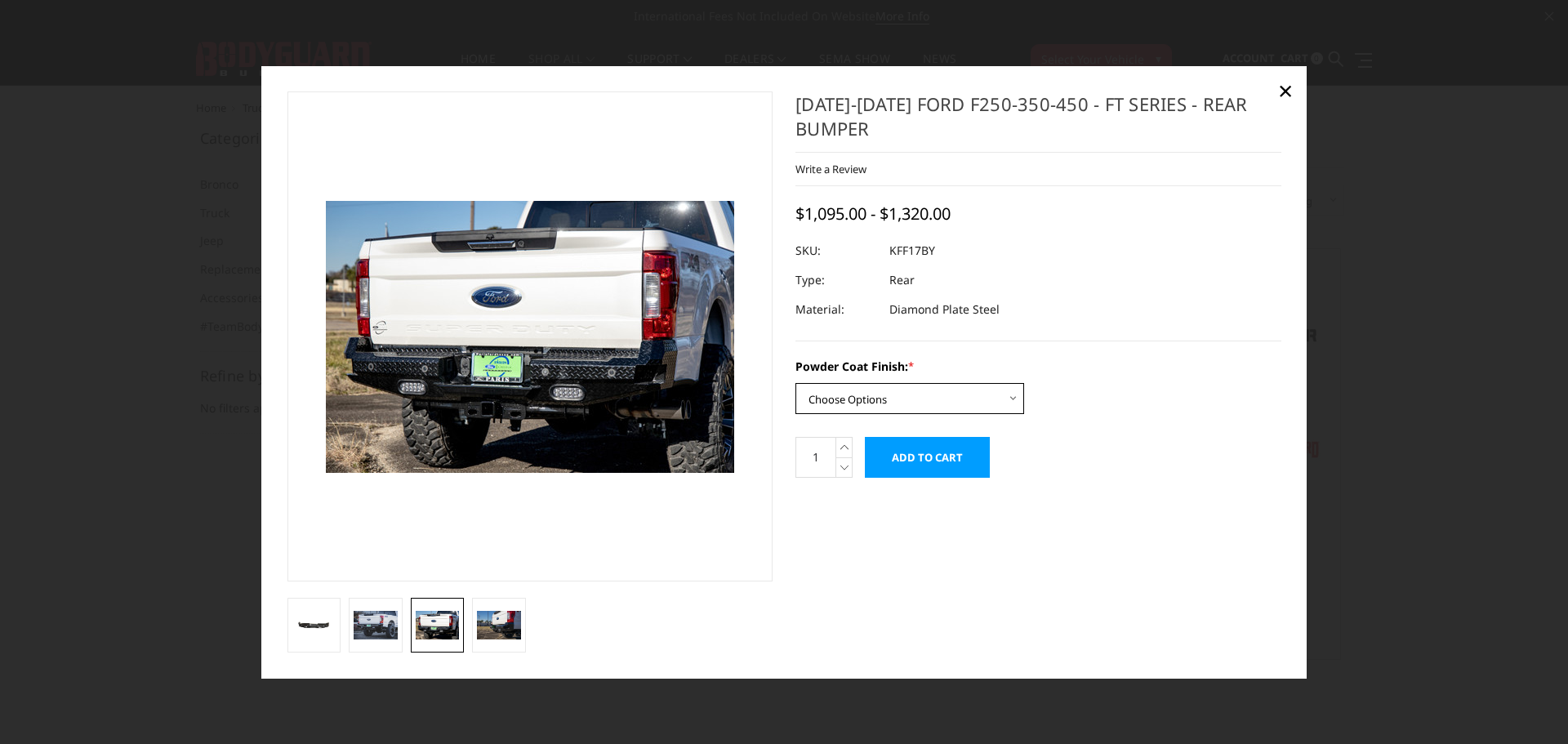
click at [888, 396] on select "Choose Options Bare Metal Gloss Black Powder Coat Textured Black Powder Coat" at bounding box center [910, 398] width 229 height 31
select select "3410"
click at [796, 383] on select "Choose Options Bare Metal Gloss Black Powder Coat Textured Black Powder Coat" at bounding box center [910, 398] width 229 height 31
click at [1288, 97] on span "×" at bounding box center [1286, 90] width 15 height 35
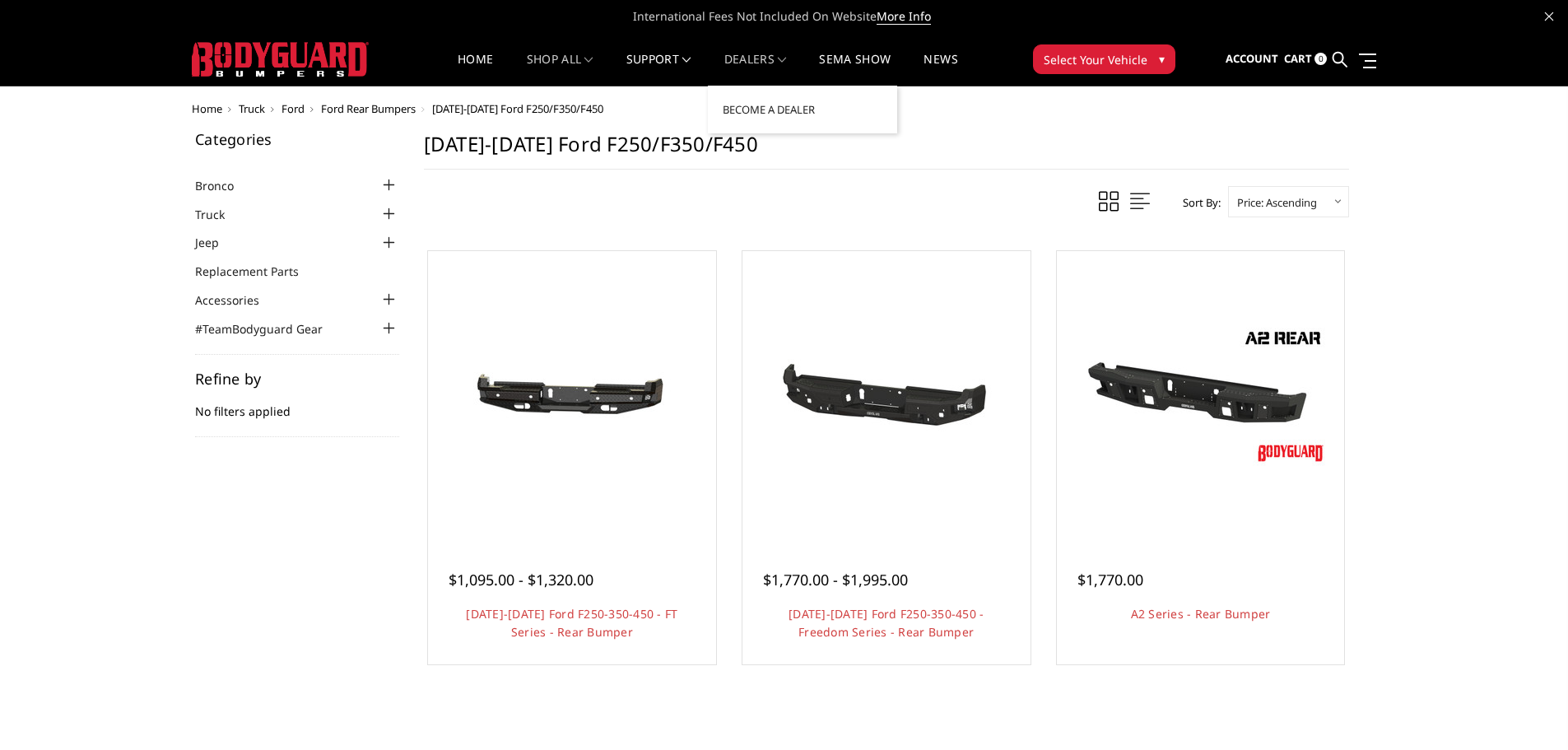
click at [755, 62] on link "Dealers" at bounding box center [756, 70] width 63 height 32
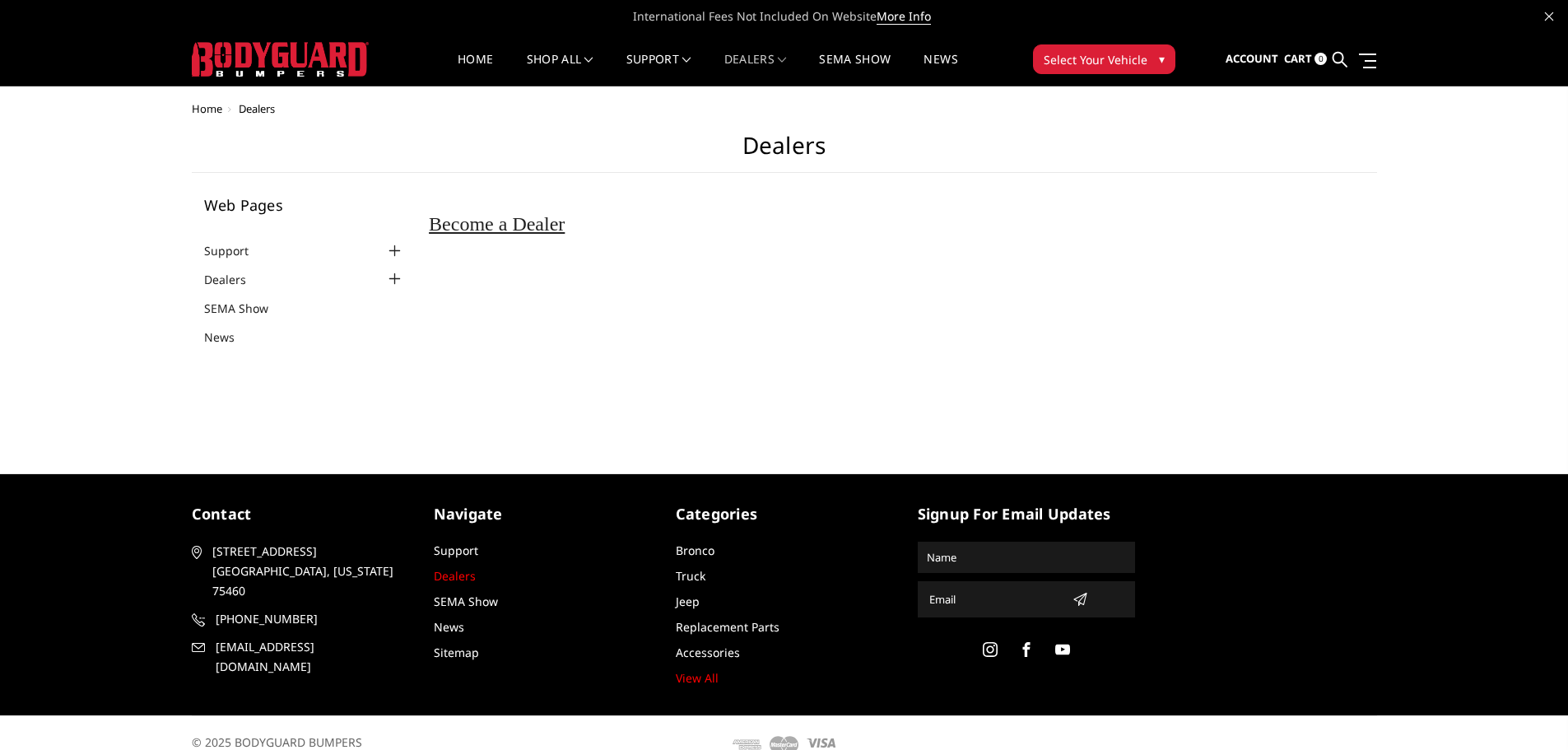
click at [451, 572] on link "Dealers" at bounding box center [455, 576] width 42 height 16
click at [398, 248] on div at bounding box center [394, 252] width 20 height 20
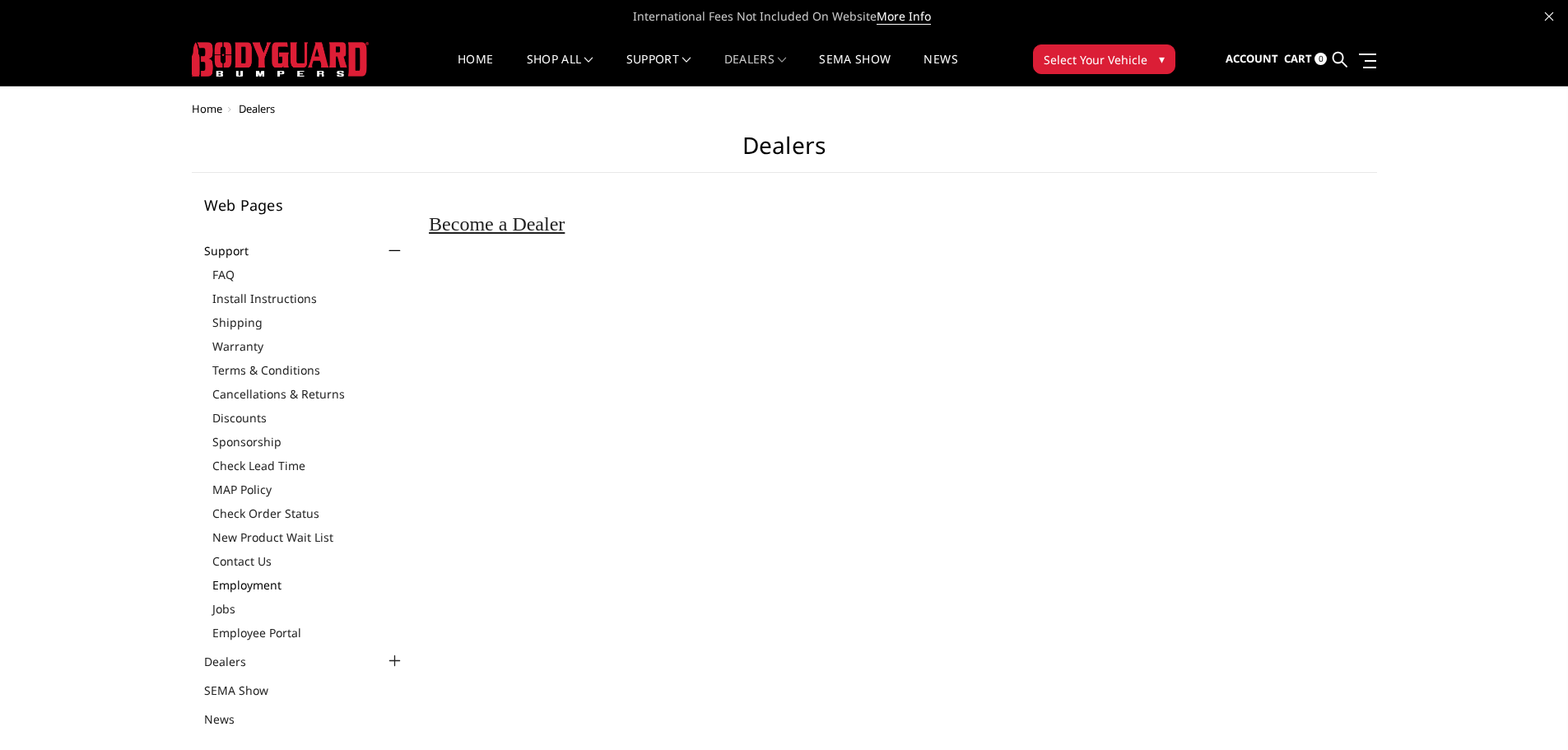
click at [239, 579] on link "Employment" at bounding box center [309, 585] width 193 height 18
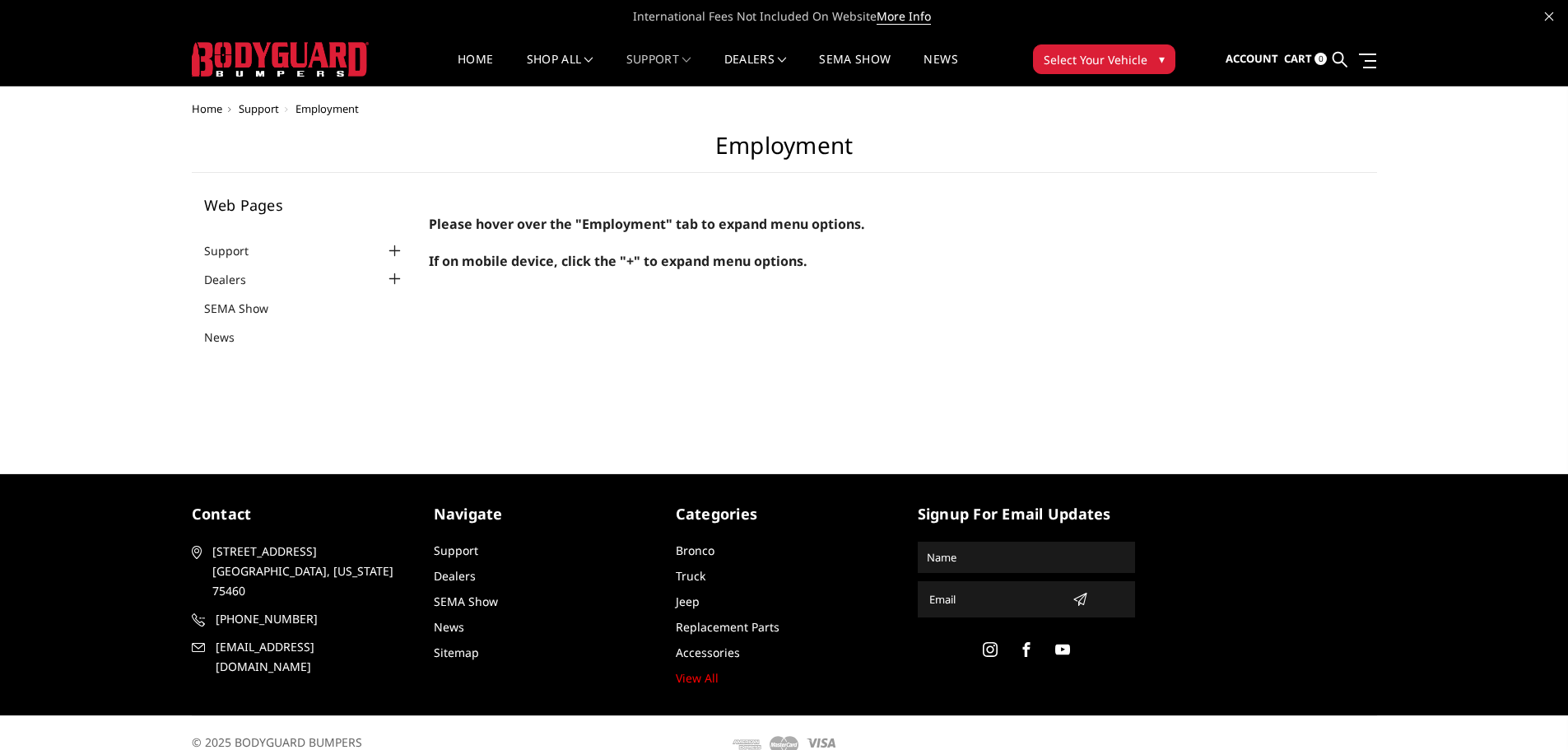
click at [396, 252] on div at bounding box center [394, 252] width 20 height 20
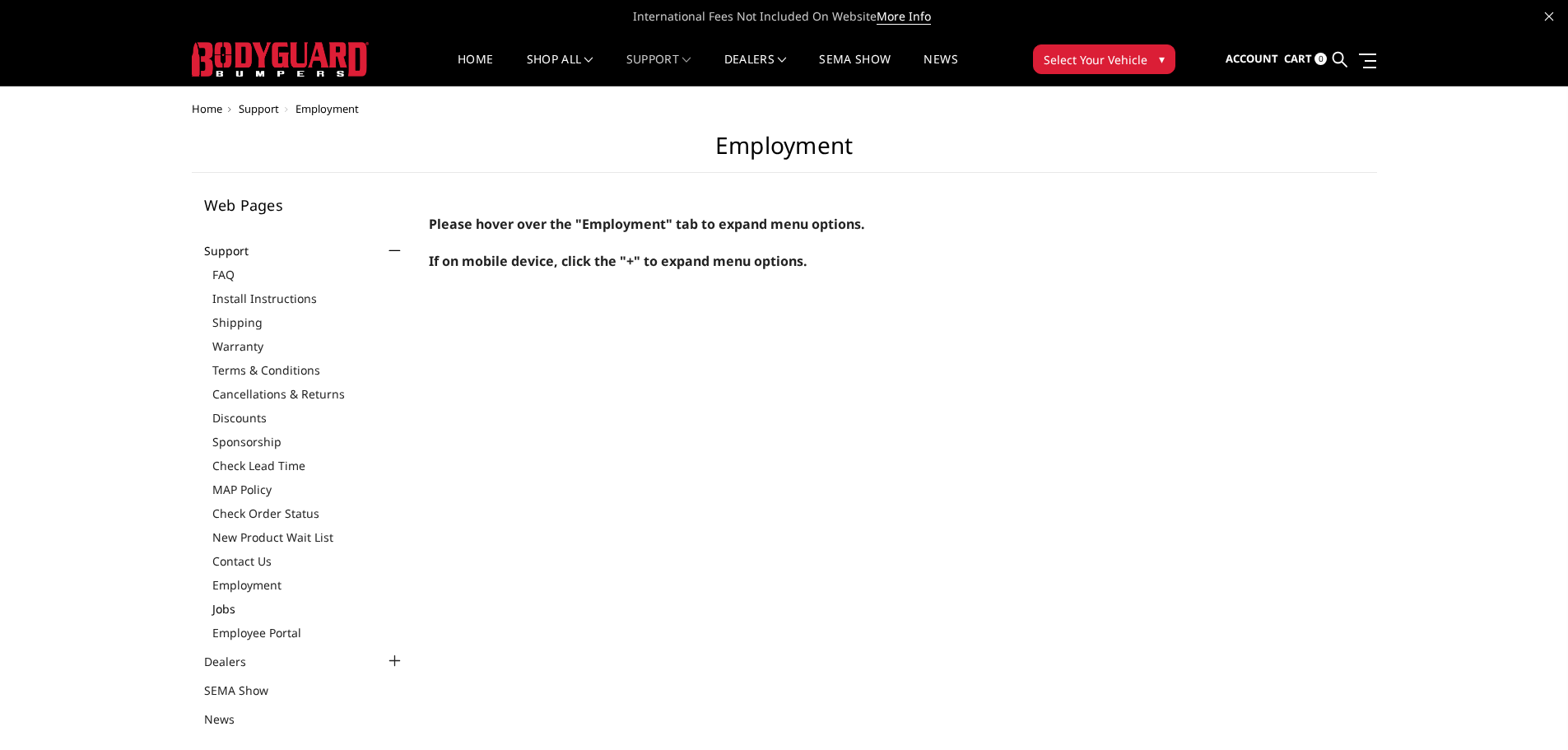
click at [227, 607] on link "Jobs" at bounding box center [309, 608] width 193 height 18
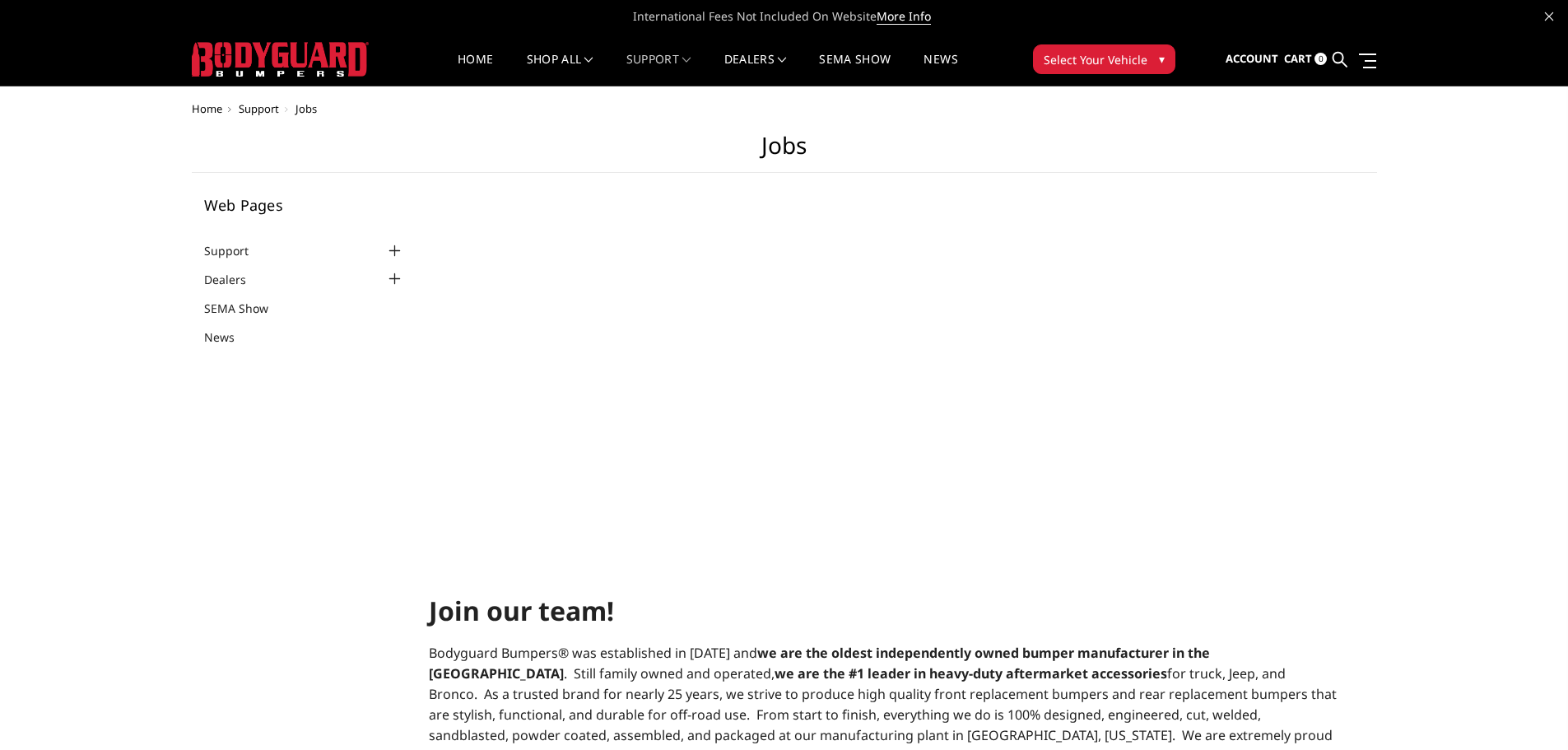
select select "US"
click at [462, 62] on link "Home" at bounding box center [476, 70] width 35 height 32
